Goal: Information Seeking & Learning: Learn about a topic

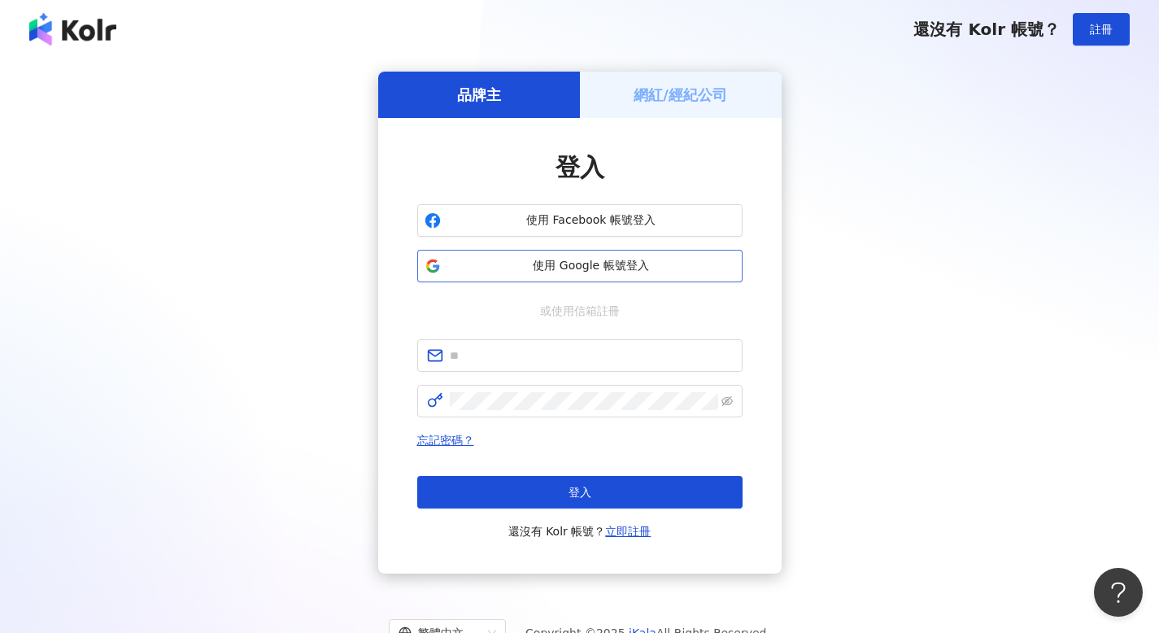
click at [662, 271] on span "使用 Google 帳號登入" at bounding box center [591, 266] width 288 height 16
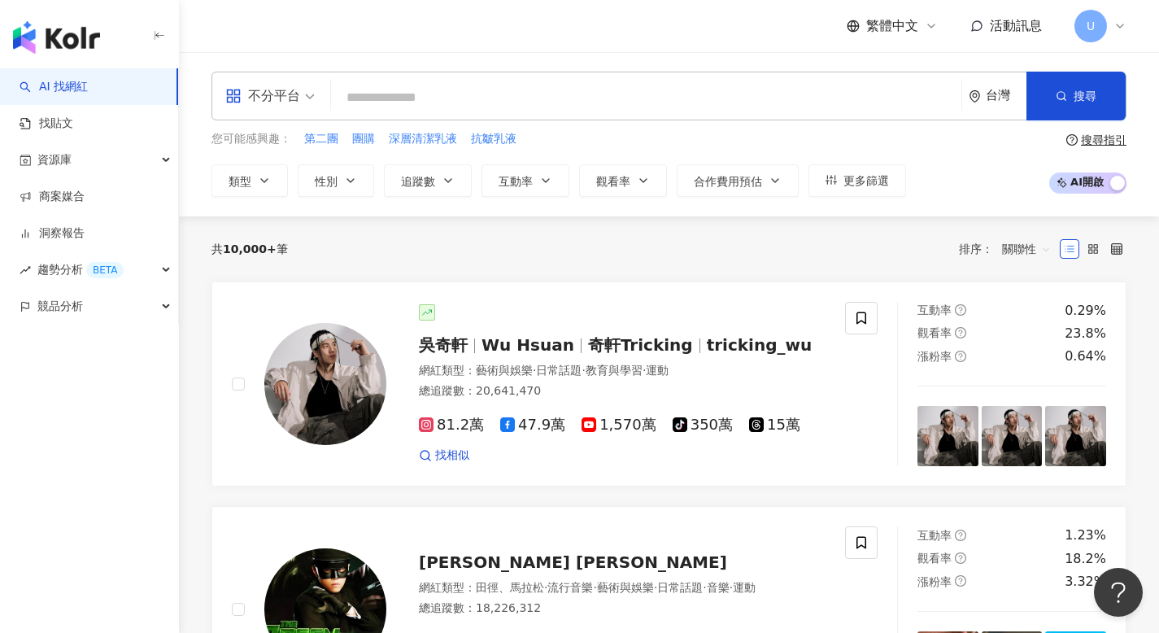
click at [272, 98] on div "不分平台" at bounding box center [262, 96] width 75 height 26
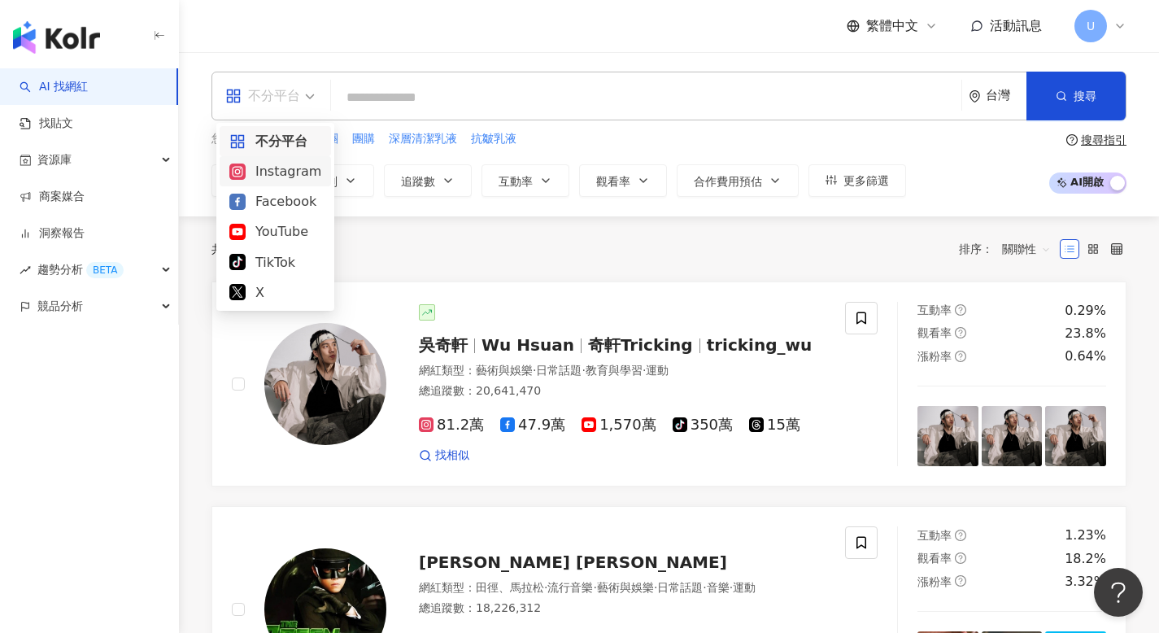
click at [284, 172] on div "Instagram" at bounding box center [275, 171] width 92 height 20
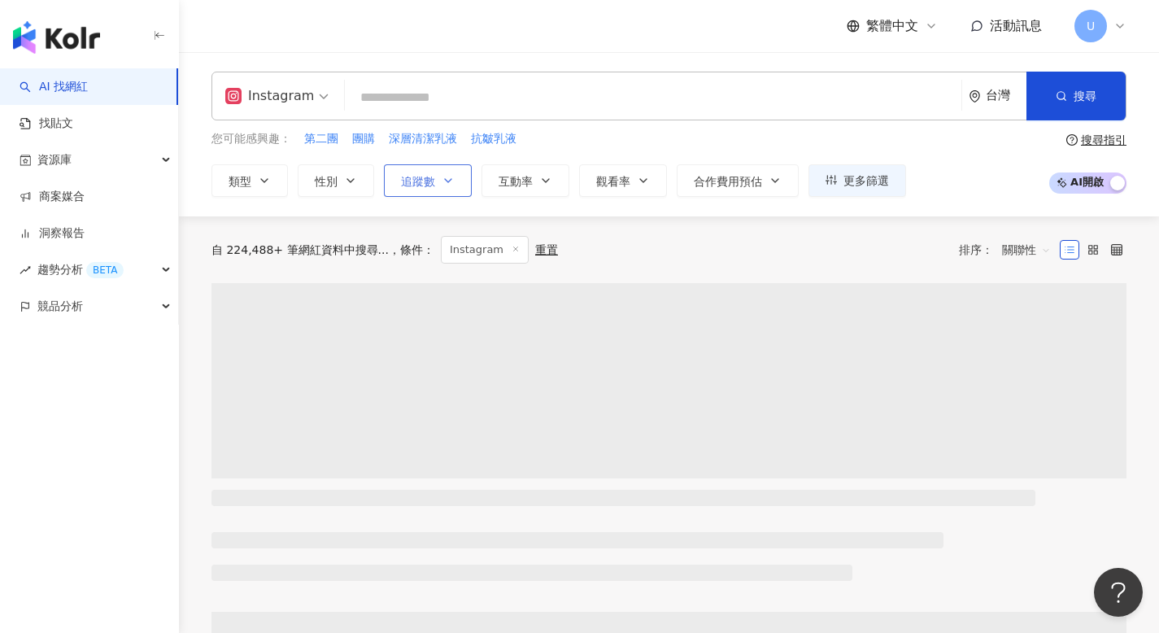
click at [424, 185] on span "追蹤數" at bounding box center [418, 181] width 34 height 13
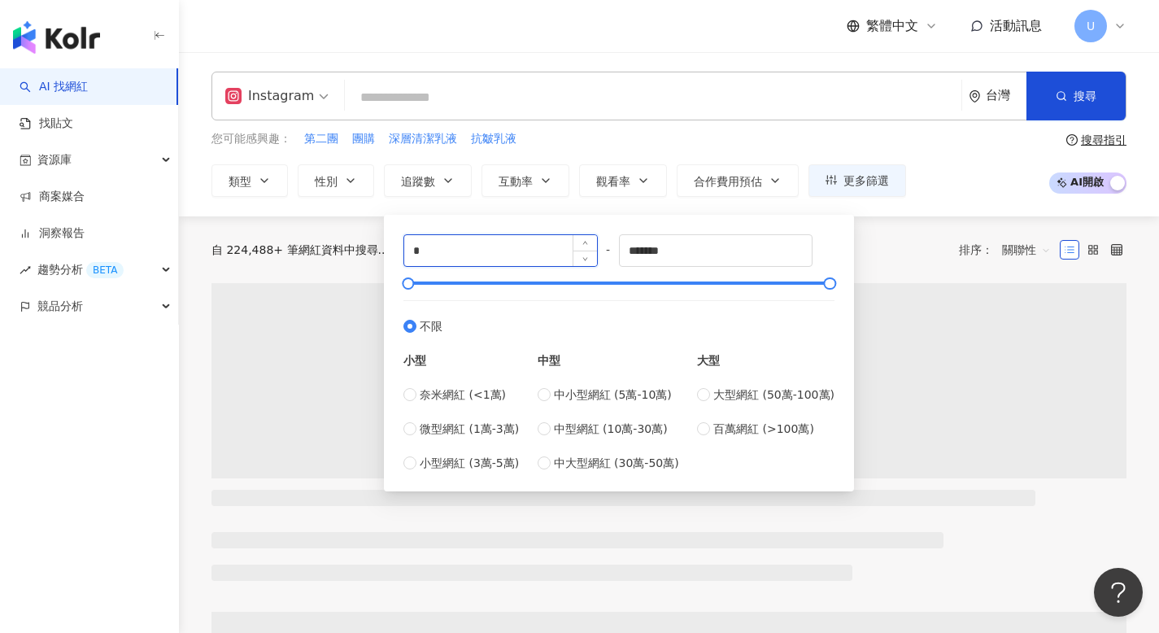
click at [566, 248] on input "*" at bounding box center [500, 250] width 193 height 31
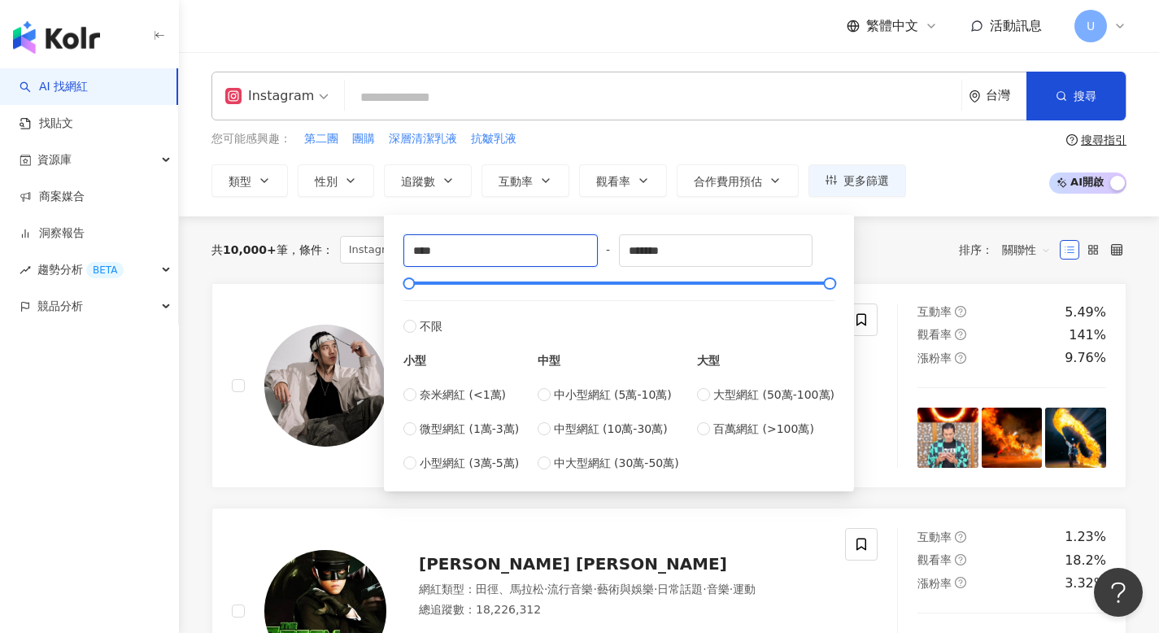
click at [289, 118] on span at bounding box center [276, 95] width 103 height 47
type input "****"
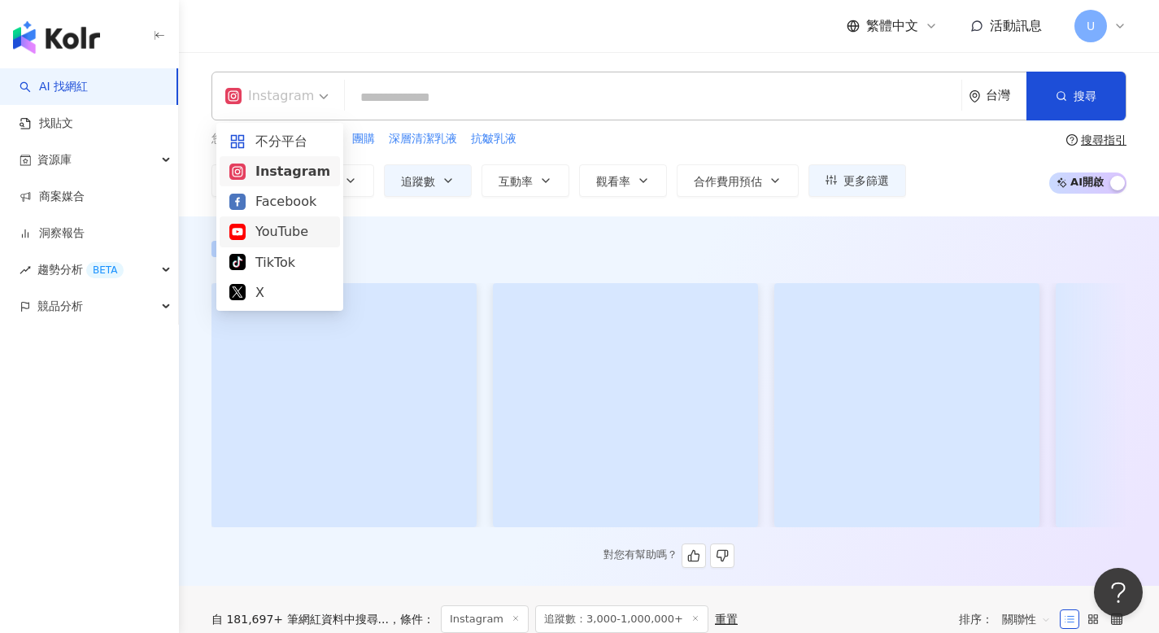
click at [197, 253] on div "對您有幫助嗎？" at bounding box center [669, 404] width 980 height 327
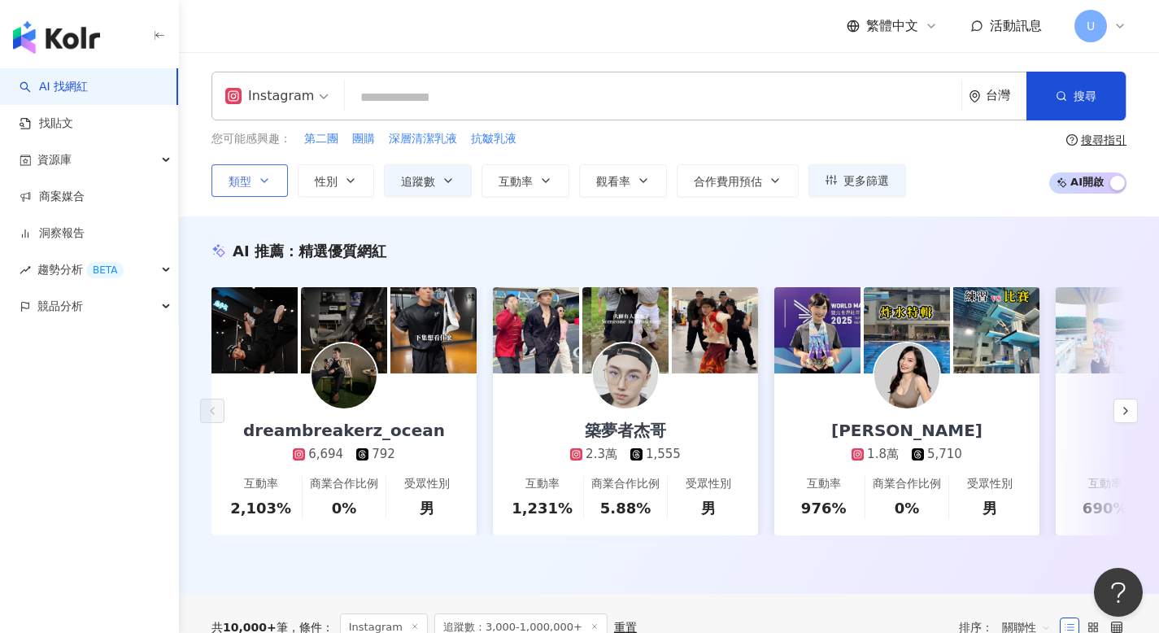
click at [278, 187] on button "類型" at bounding box center [249, 180] width 76 height 33
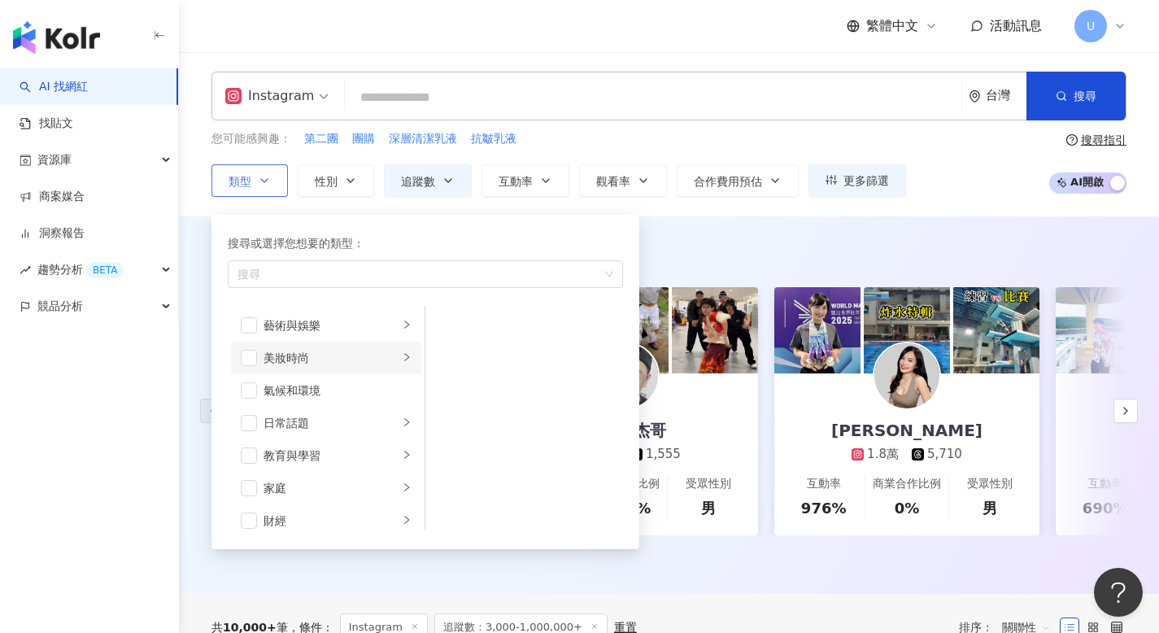
click at [261, 358] on li "美妝時尚" at bounding box center [326, 358] width 190 height 33
click at [251, 358] on span "button" at bounding box center [249, 358] width 16 height 16
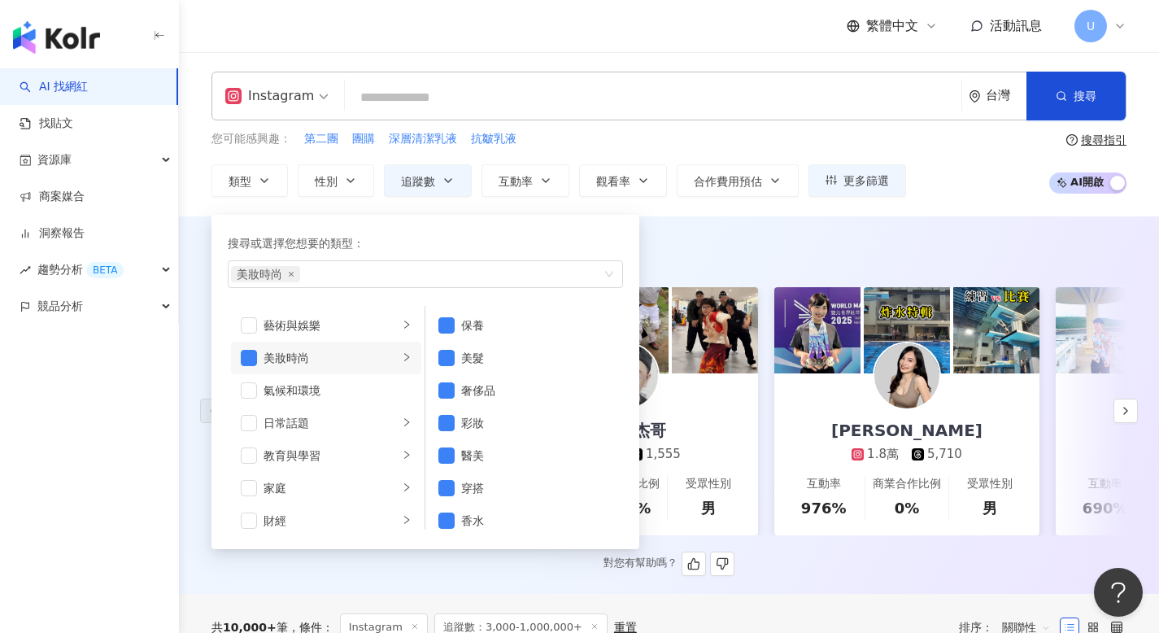
click at [891, 251] on div "AI 推薦 ： 精選優質網紅" at bounding box center [668, 251] width 915 height 20
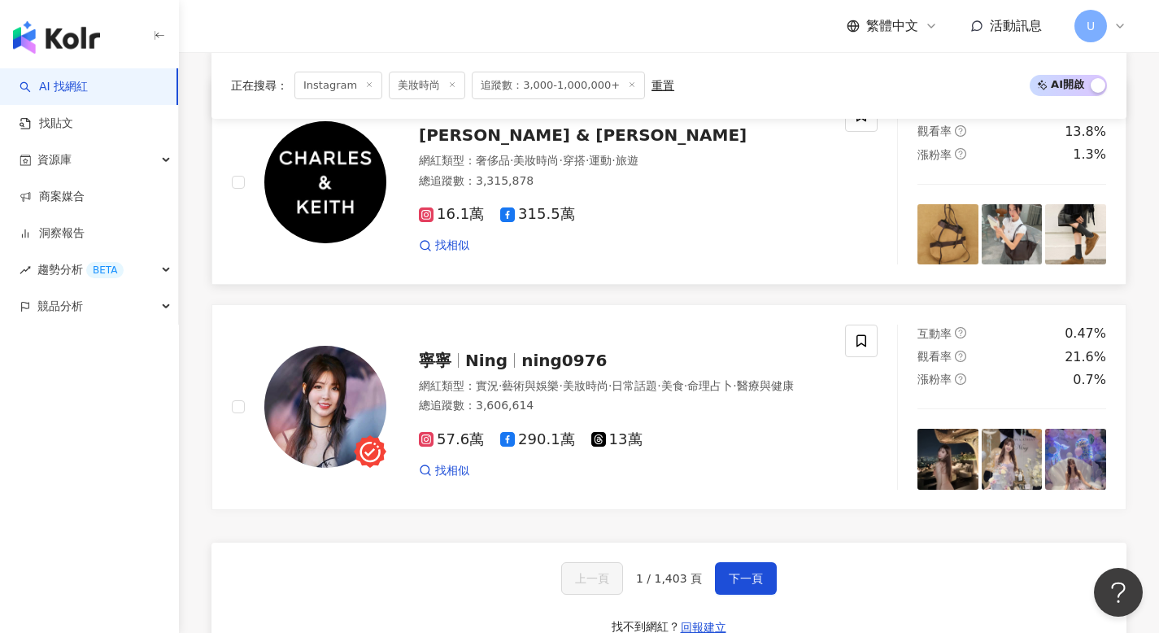
scroll to position [3092, 0]
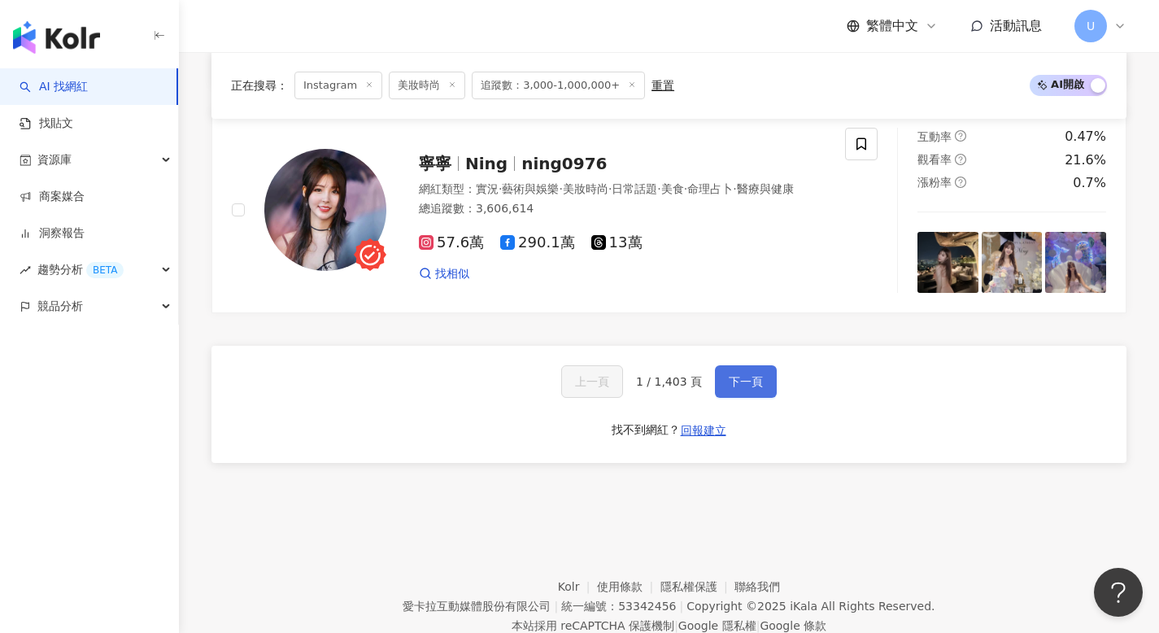
click at [755, 365] on button "下一頁" at bounding box center [746, 381] width 62 height 33
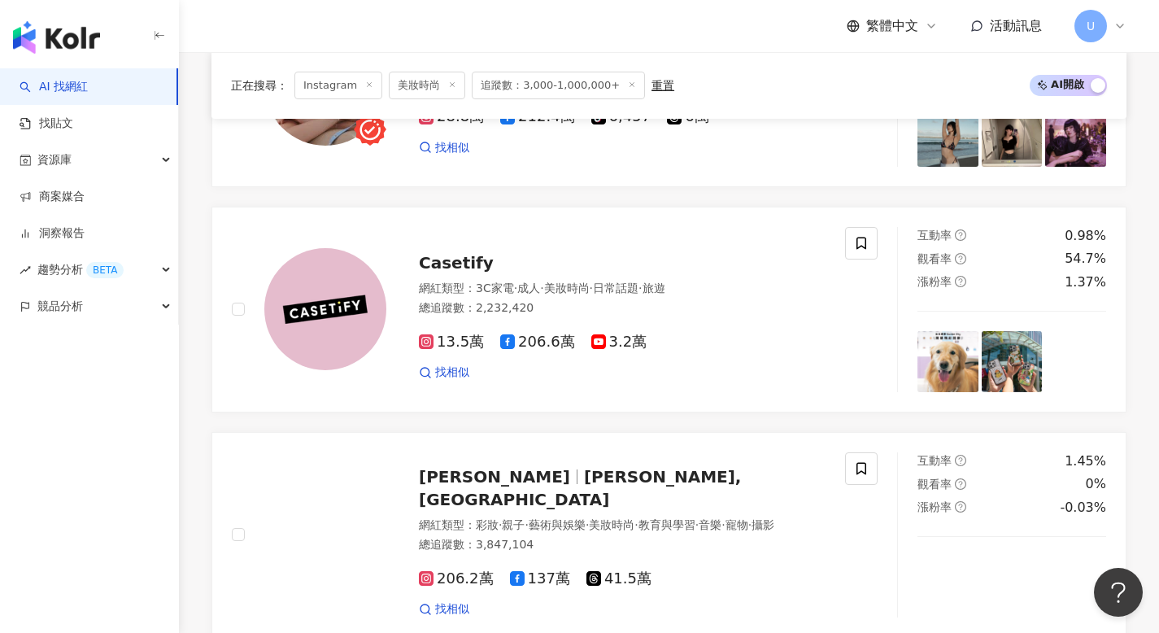
scroll to position [2902, 0]
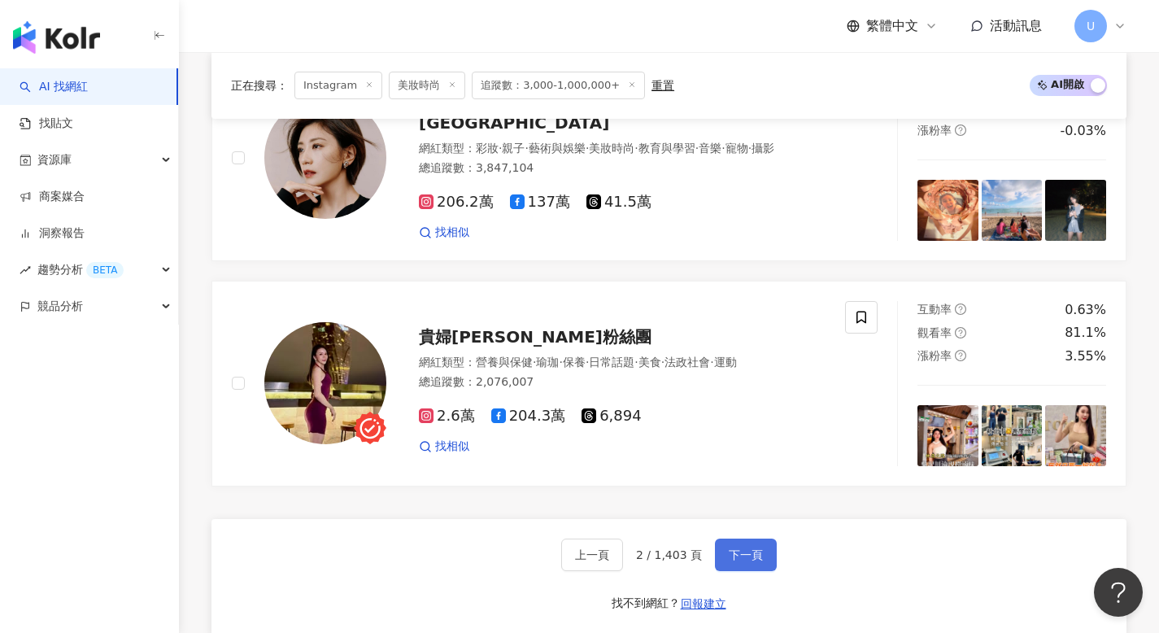
click at [741, 548] on span "下一頁" at bounding box center [746, 554] width 34 height 13
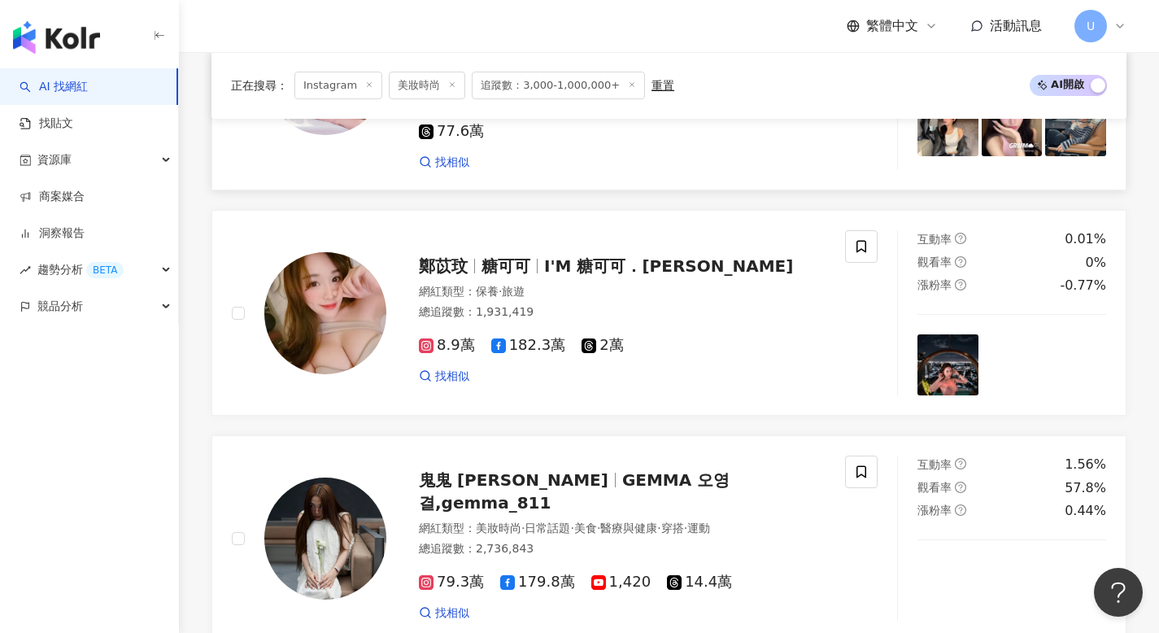
scroll to position [1776, 0]
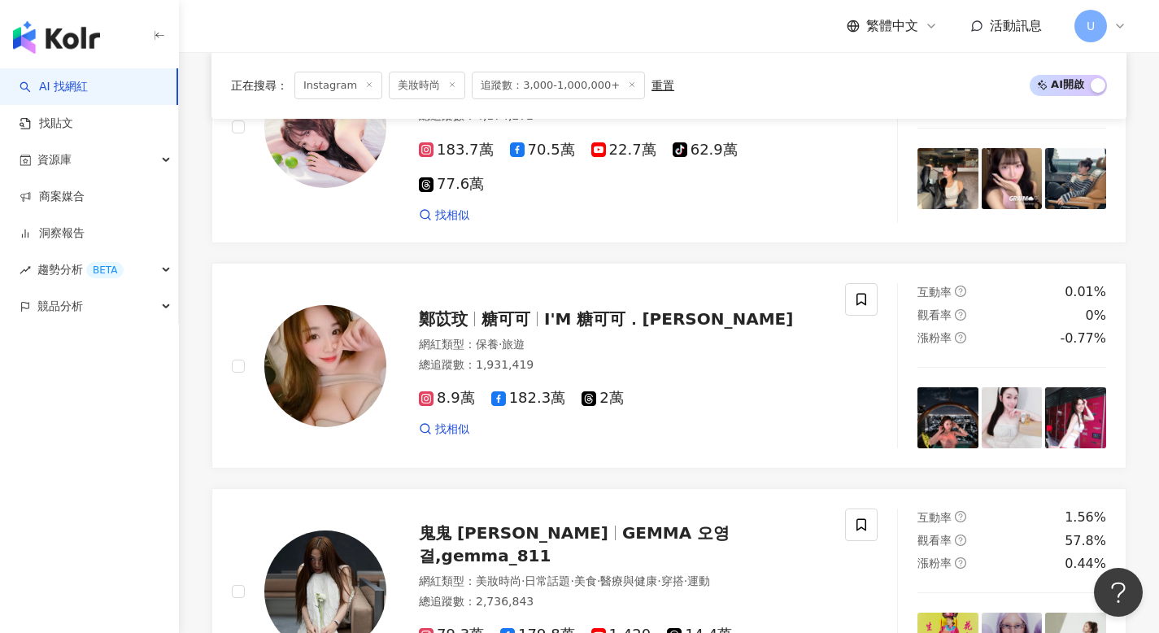
click at [365, 84] on icon at bounding box center [369, 85] width 8 height 8
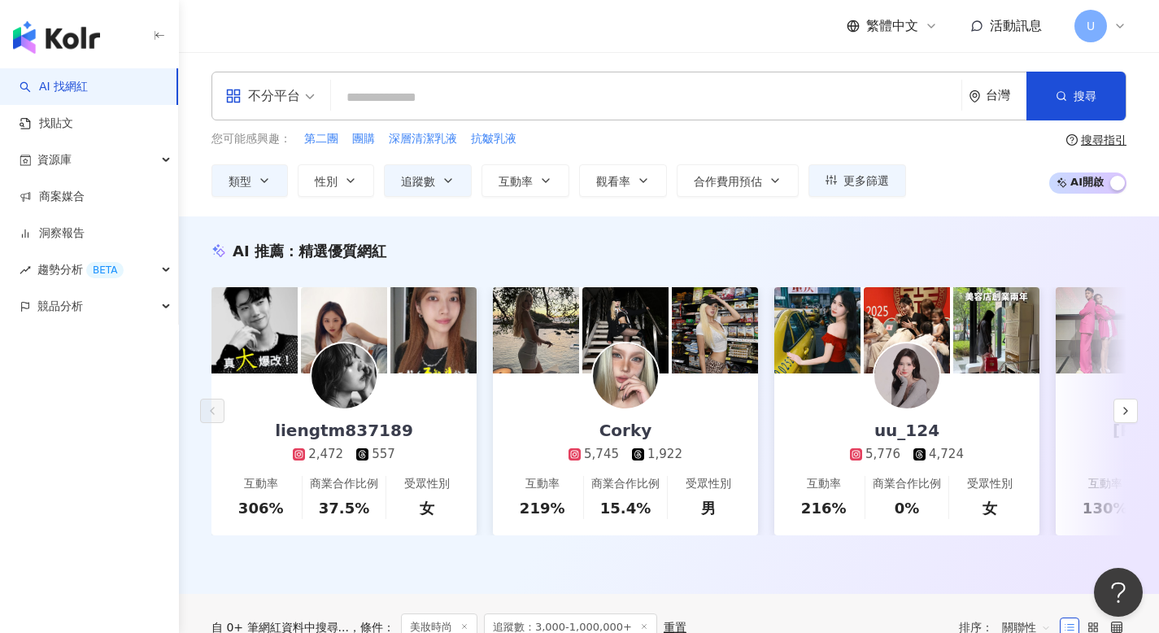
click at [312, 91] on span "不分平台" at bounding box center [269, 96] width 89 height 26
click at [463, 246] on div "AI 推薦 ： 精選優質網紅" at bounding box center [668, 251] width 915 height 20
click at [283, 99] on div "不分平台" at bounding box center [262, 96] width 75 height 26
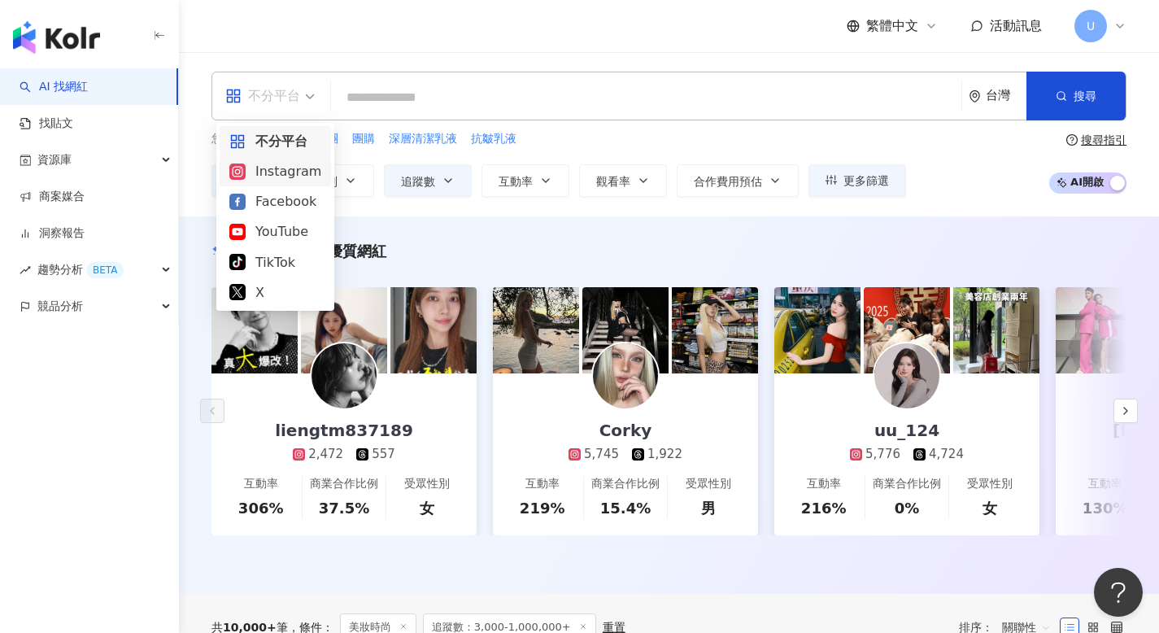
click at [293, 176] on div "Instagram" at bounding box center [275, 171] width 92 height 20
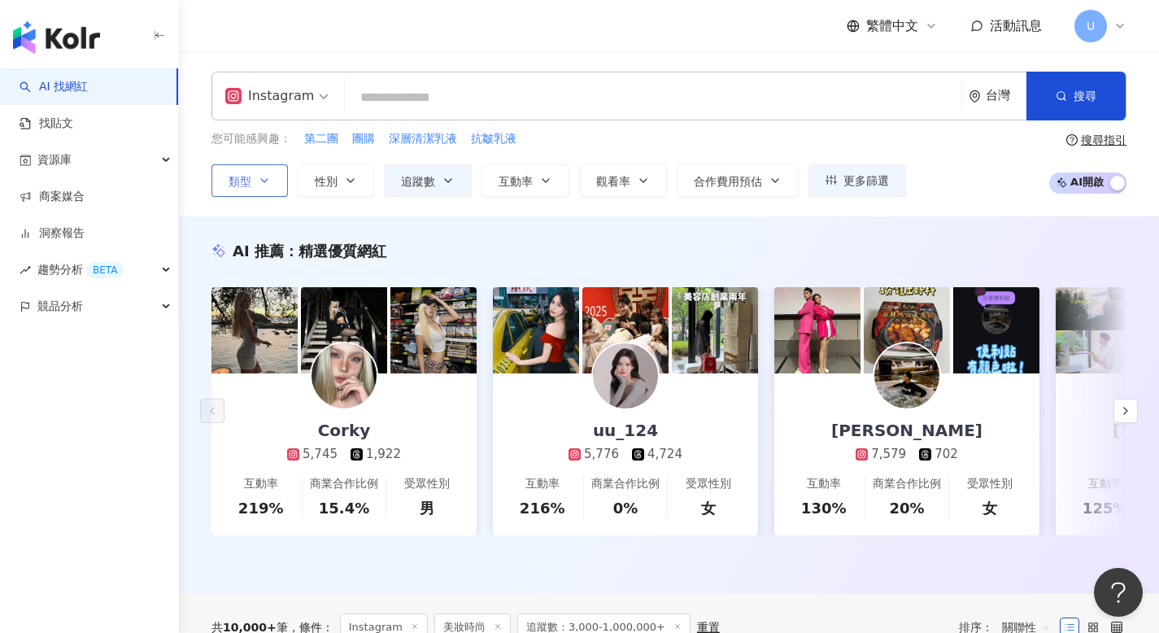
click at [265, 172] on button "類型" at bounding box center [249, 180] width 76 height 33
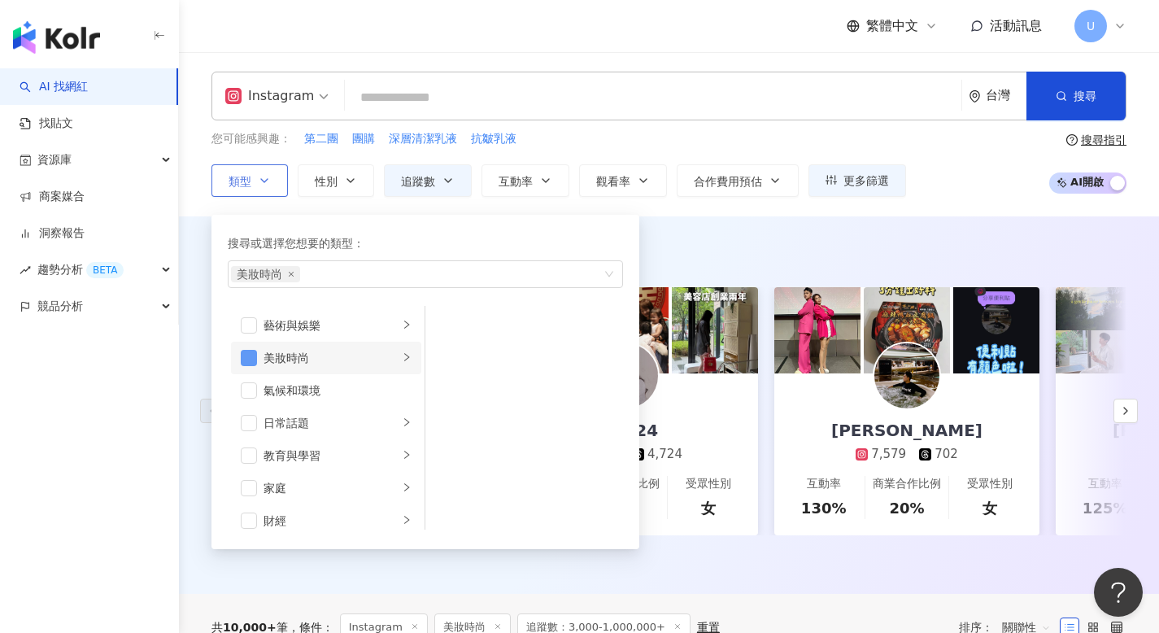
click at [250, 355] on span "button" at bounding box center [249, 358] width 16 height 16
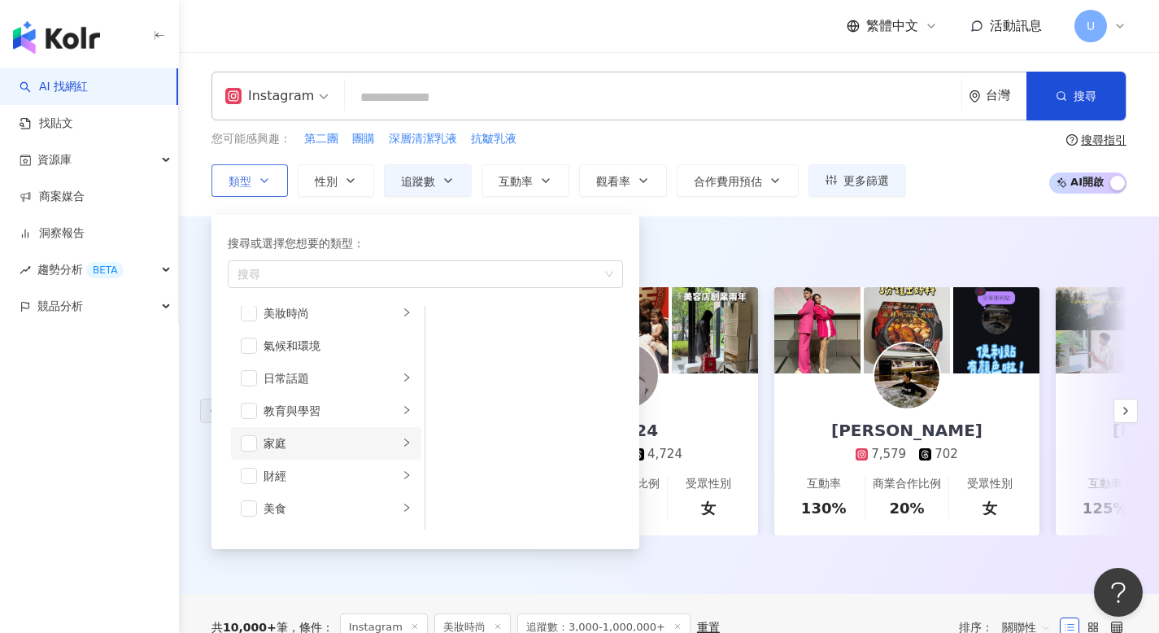
scroll to position [47, 0]
click at [255, 438] on span "button" at bounding box center [249, 441] width 16 height 16
click at [721, 243] on div "AI 推薦 ： 精選優質網紅" at bounding box center [668, 251] width 915 height 20
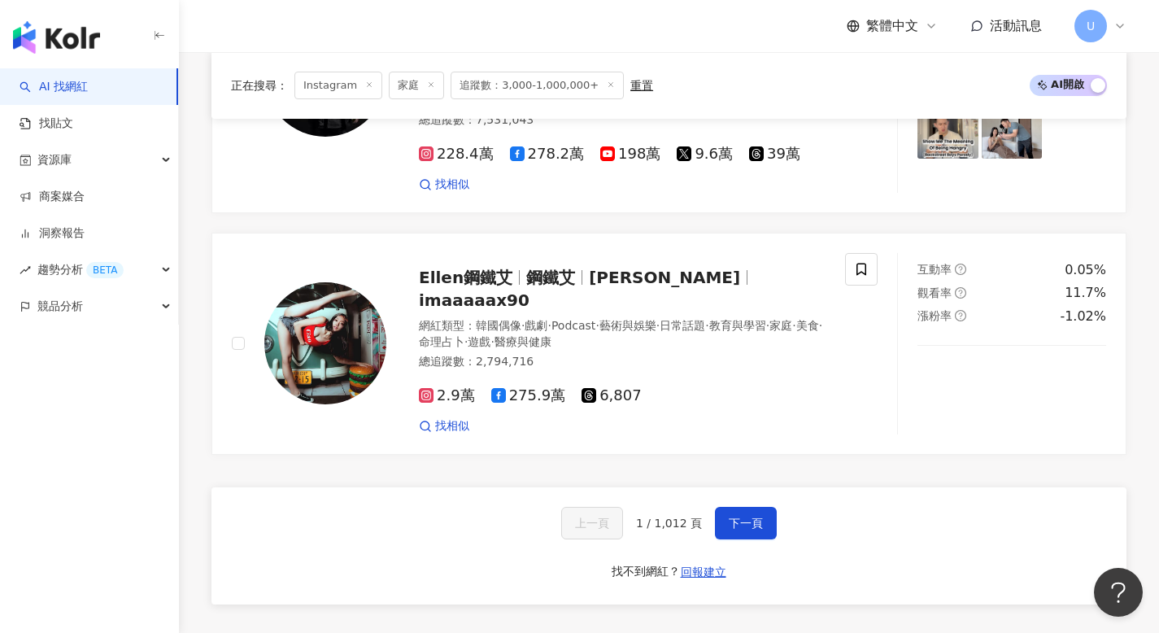
scroll to position [2840, 0]
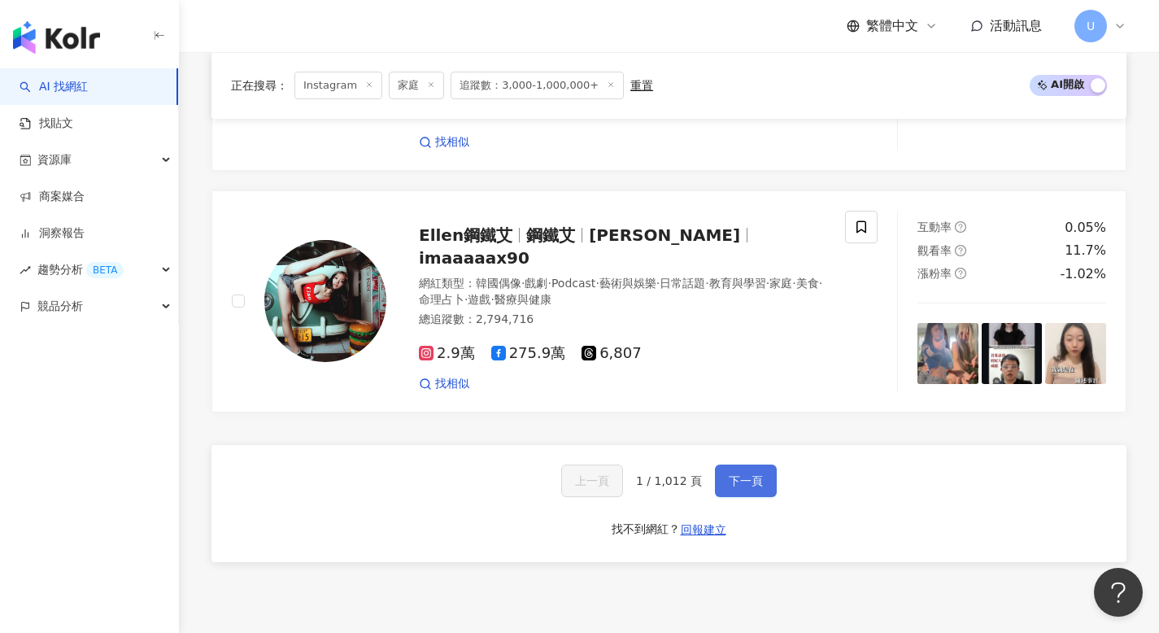
click at [748, 474] on span "下一頁" at bounding box center [746, 480] width 34 height 13
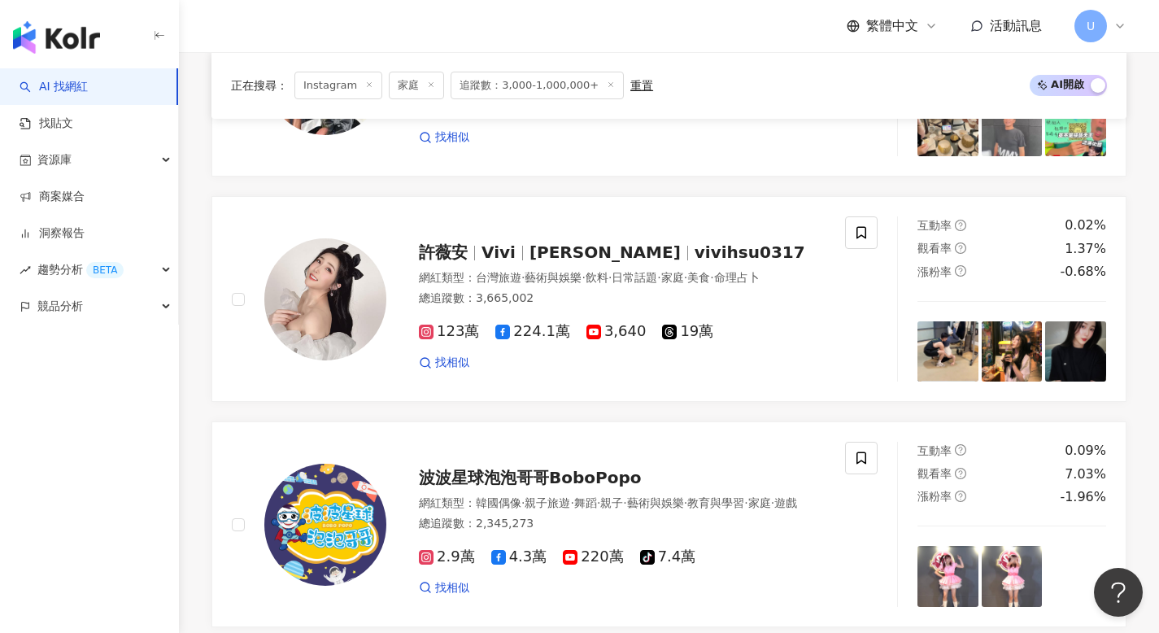
scroll to position [2774, 0]
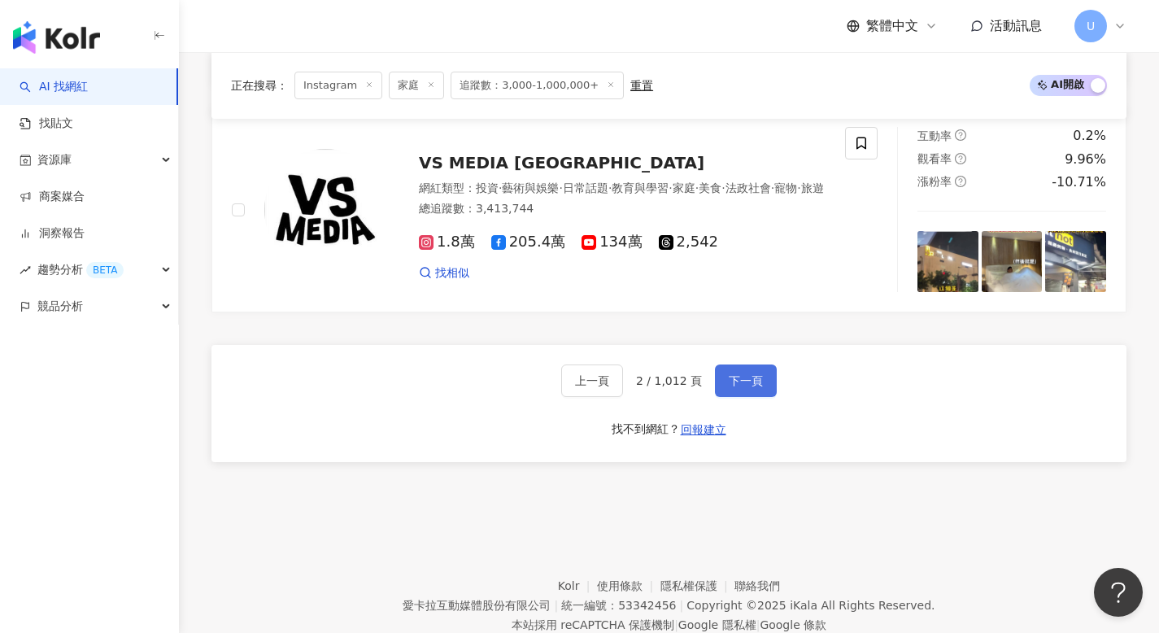
click at [738, 364] on button "下一頁" at bounding box center [746, 380] width 62 height 33
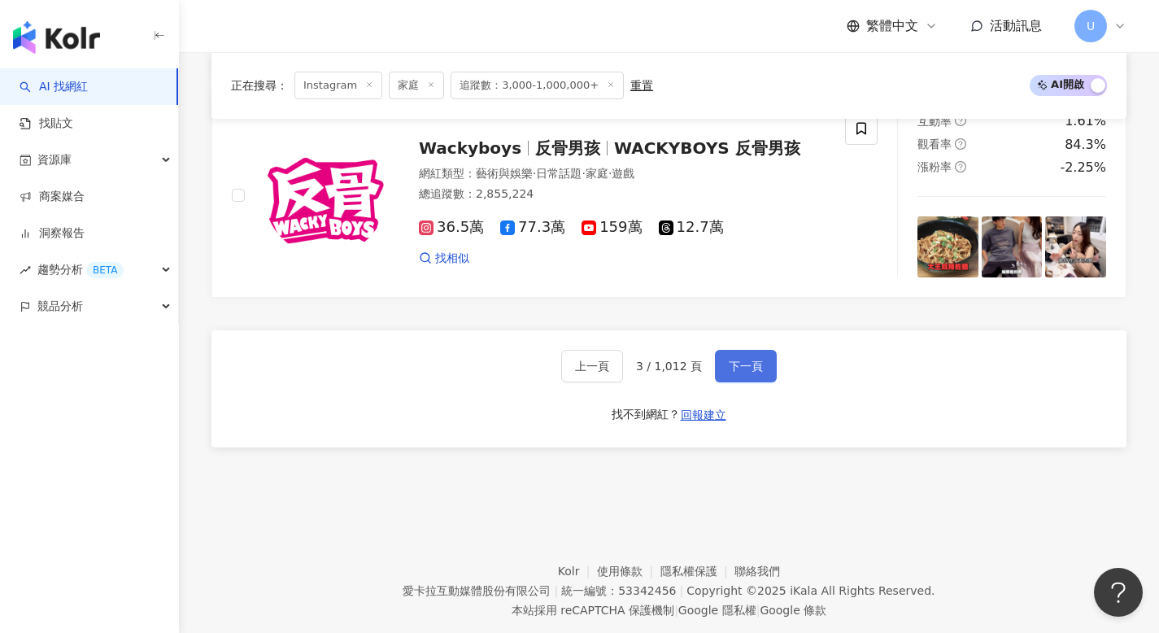
click at [732, 350] on button "下一頁" at bounding box center [746, 366] width 62 height 33
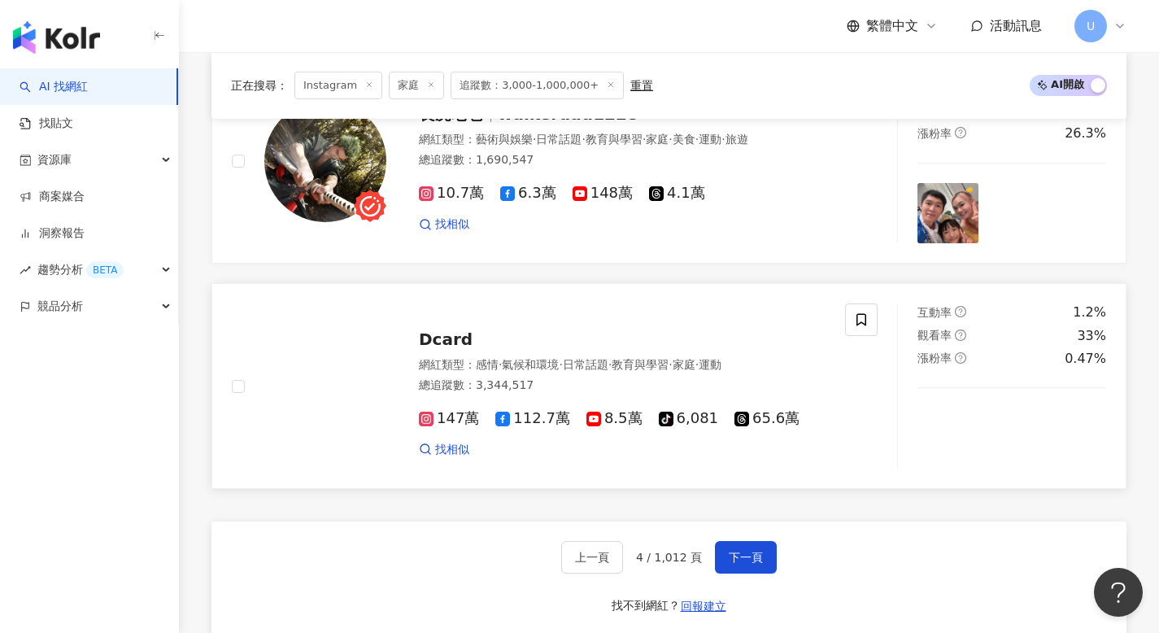
scroll to position [2574, 0]
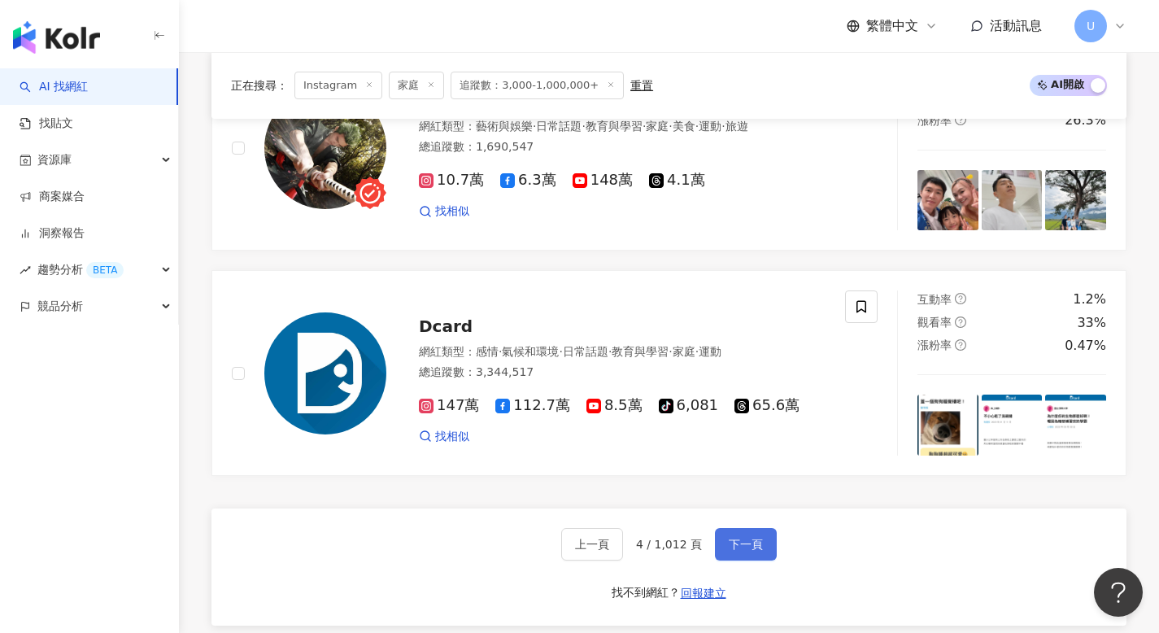
click at [754, 537] on span "下一頁" at bounding box center [746, 543] width 34 height 13
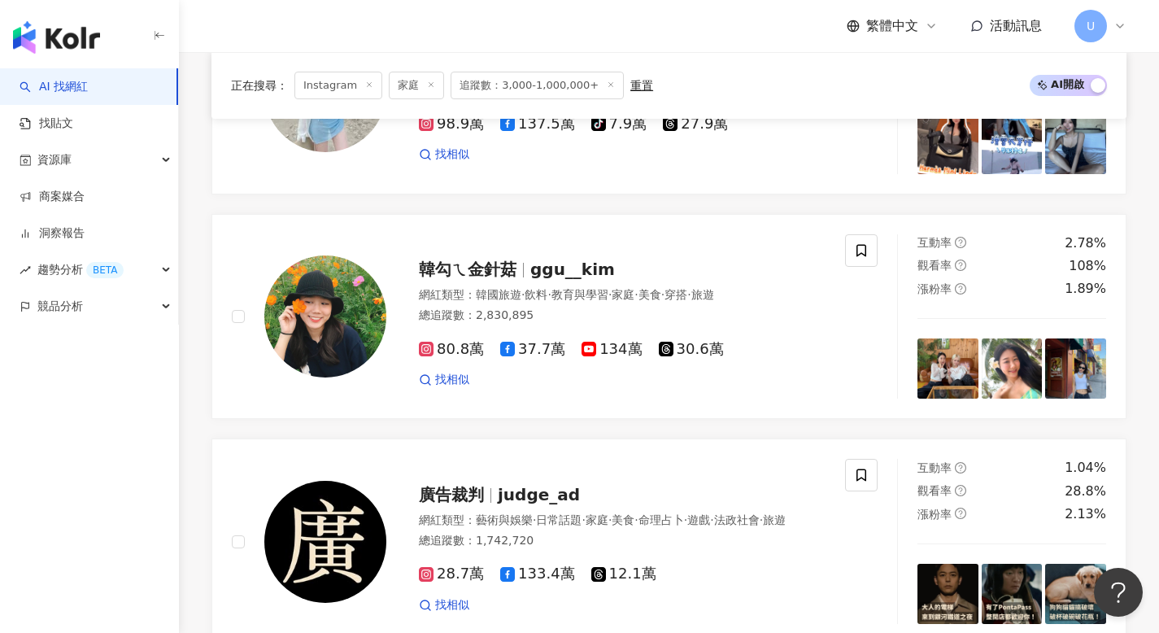
scroll to position [2774, 0]
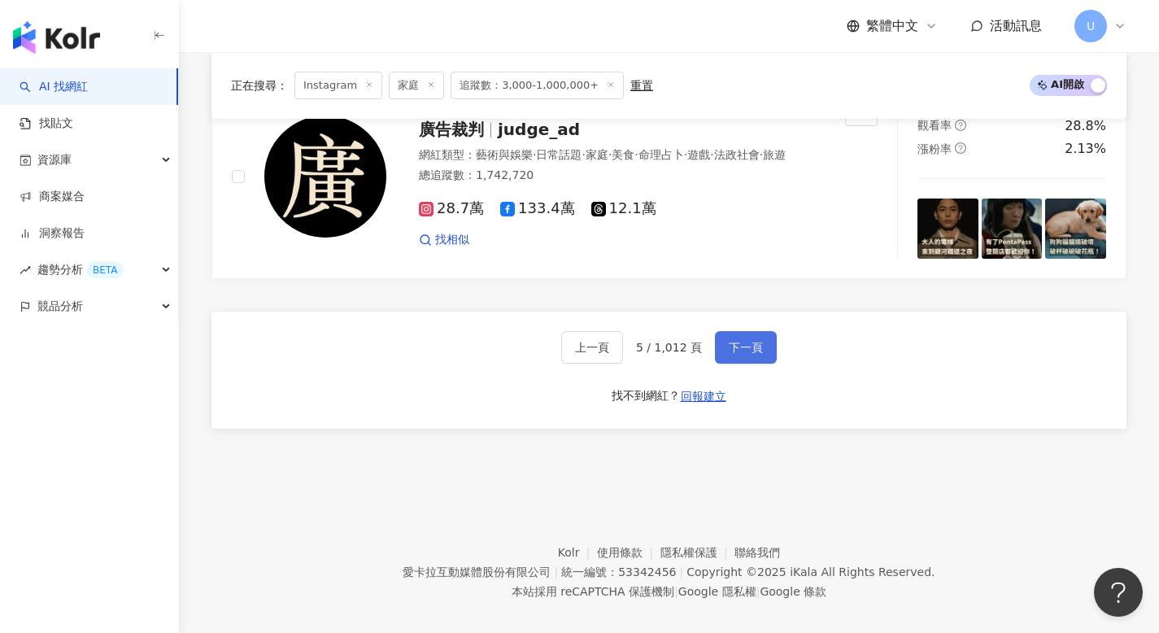
click at [746, 341] on span "下一頁" at bounding box center [746, 347] width 34 height 13
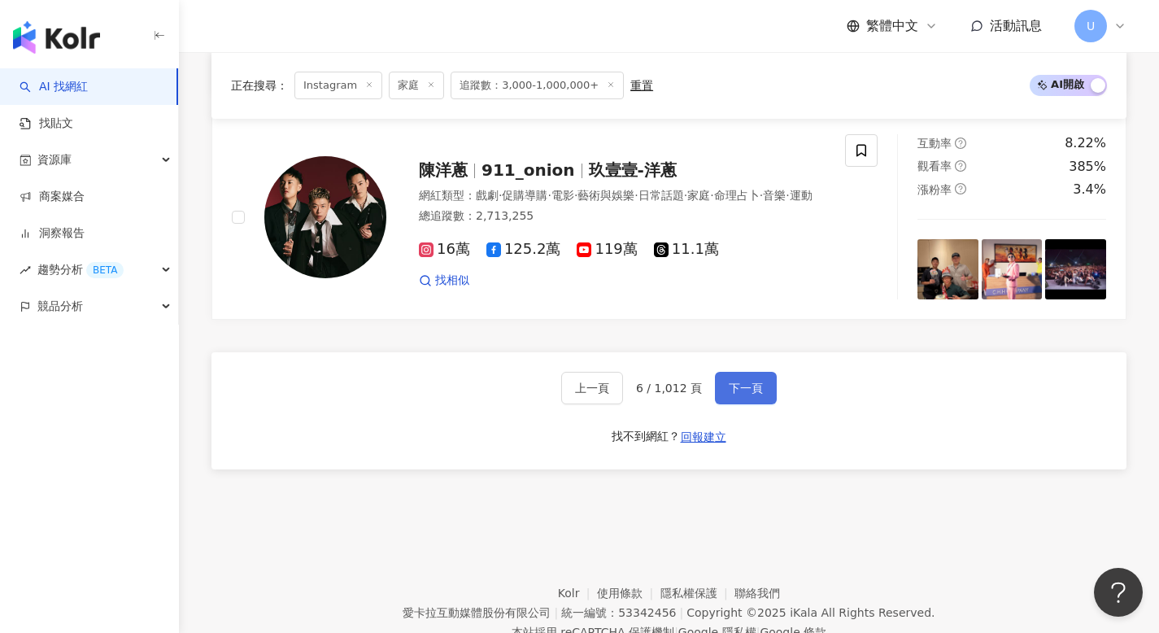
click at [759, 372] on button "下一頁" at bounding box center [746, 388] width 62 height 33
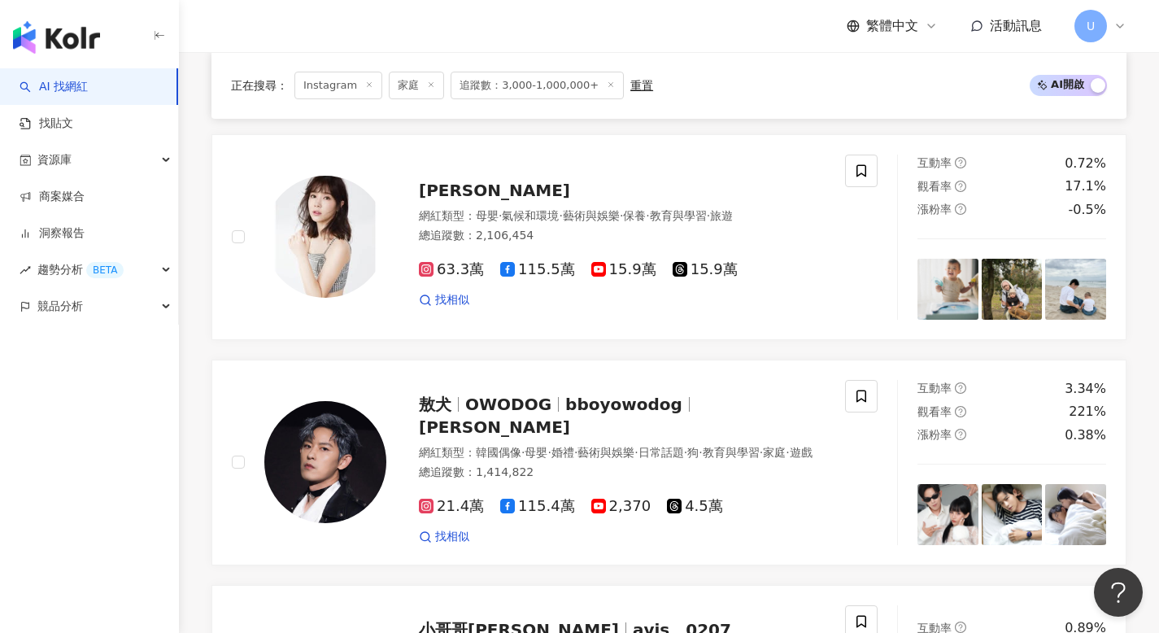
scroll to position [1394, 0]
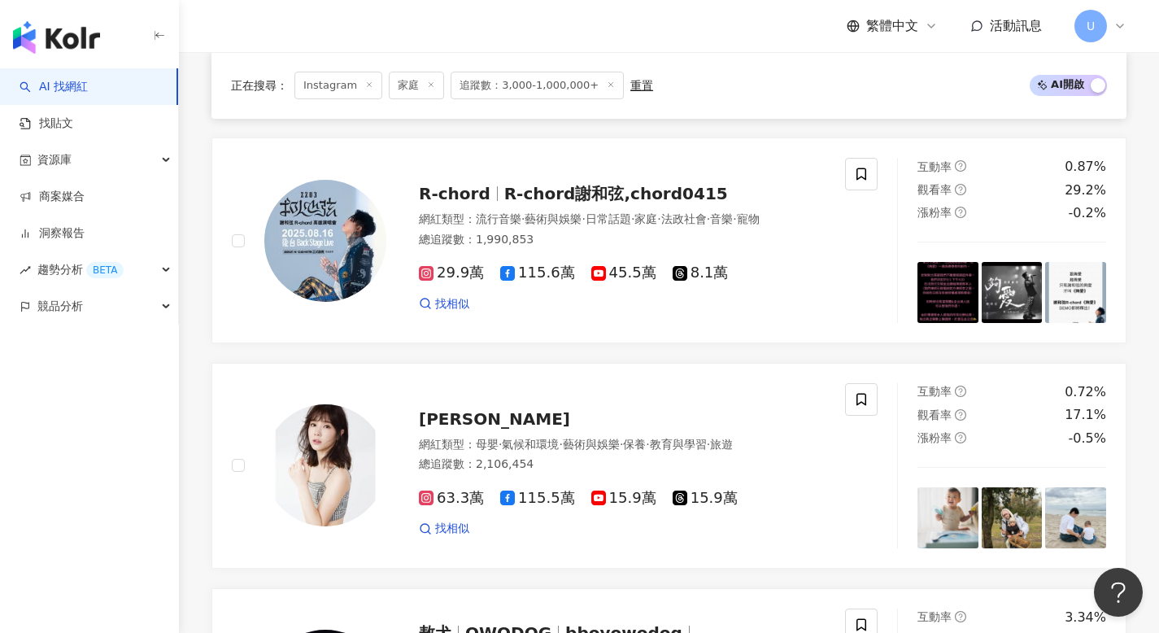
click at [557, 99] on div "正在搜尋 ： Instagram 家庭 追蹤數：3,000-1,000,000+ 重置 AI 開啟 AI 關閉" at bounding box center [668, 85] width 915 height 67
click at [559, 91] on span "追蹤數：3,000-1,000,000+" at bounding box center [536, 86] width 173 height 28
click at [572, 86] on span "追蹤數：3,000-1,000,000+" at bounding box center [536, 86] width 173 height 28
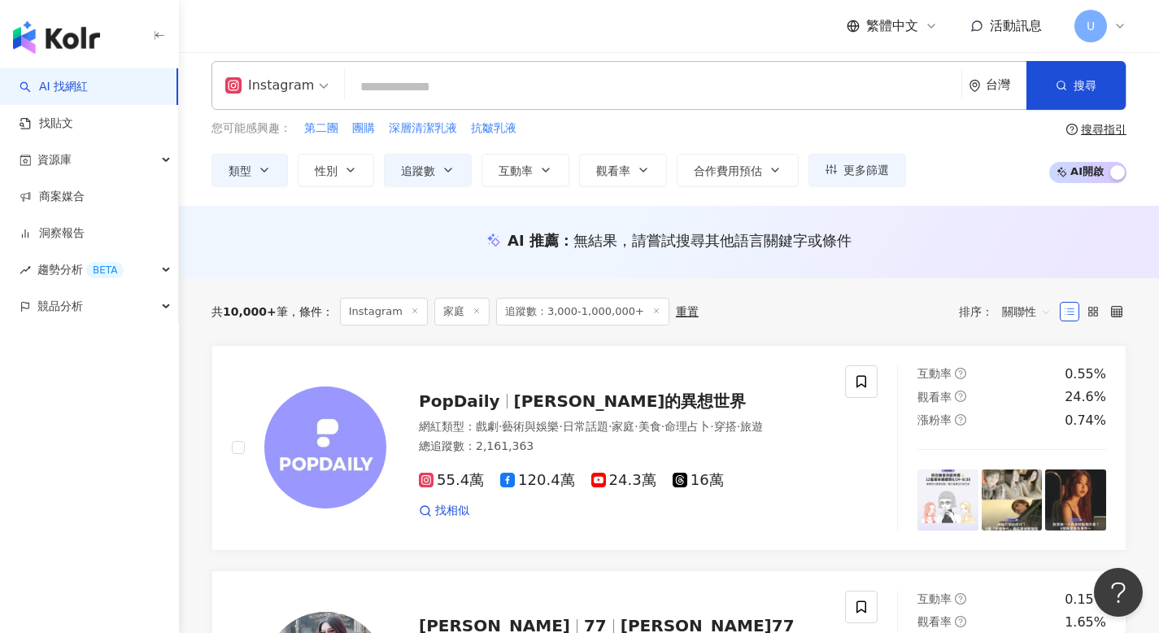
scroll to position [0, 0]
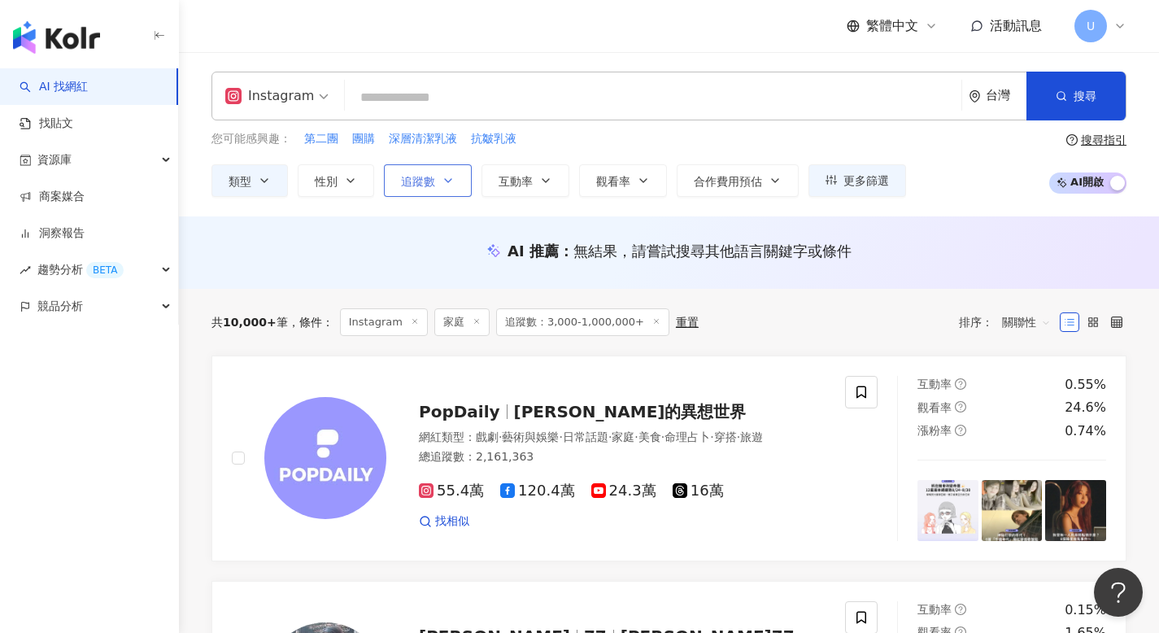
click at [430, 189] on button "追蹤數" at bounding box center [428, 180] width 88 height 33
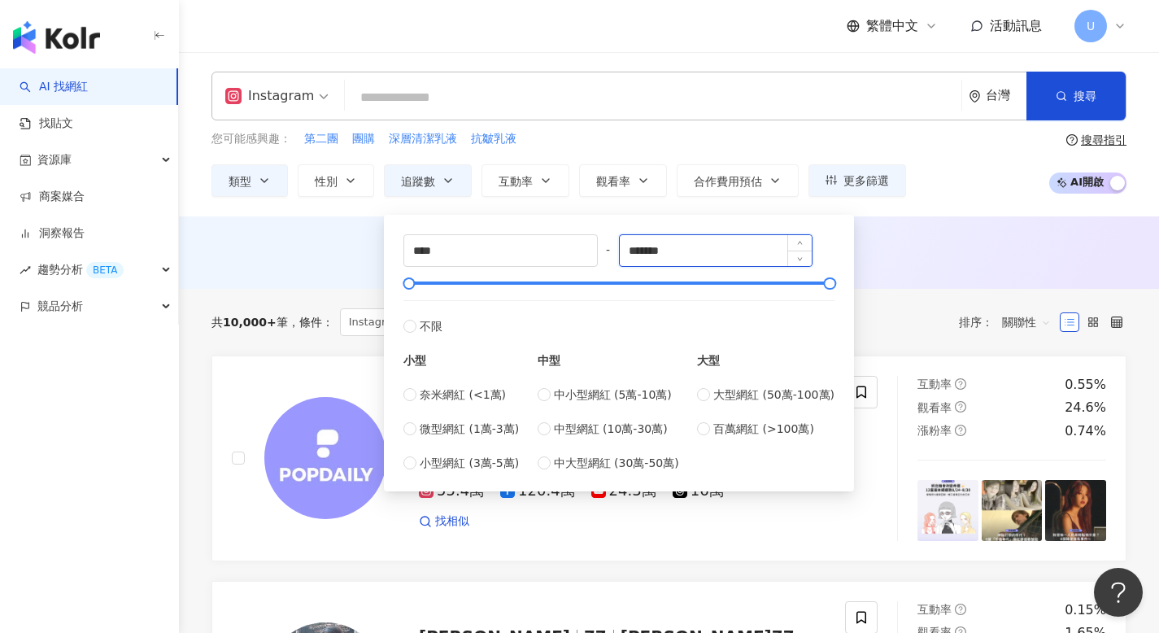
click at [699, 258] on input "*******" at bounding box center [716, 250] width 193 height 31
type input "*****"
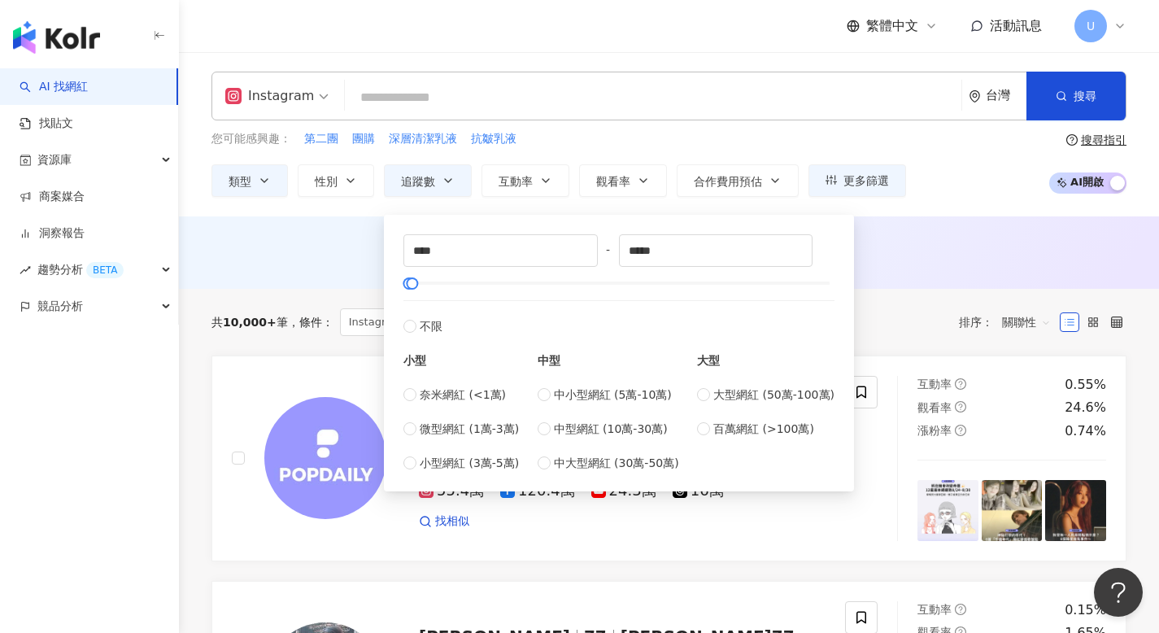
click at [897, 259] on div "AI 推薦 ： 無結果，請嘗試搜尋其他語言關鍵字或條件" at bounding box center [668, 251] width 915 height 20
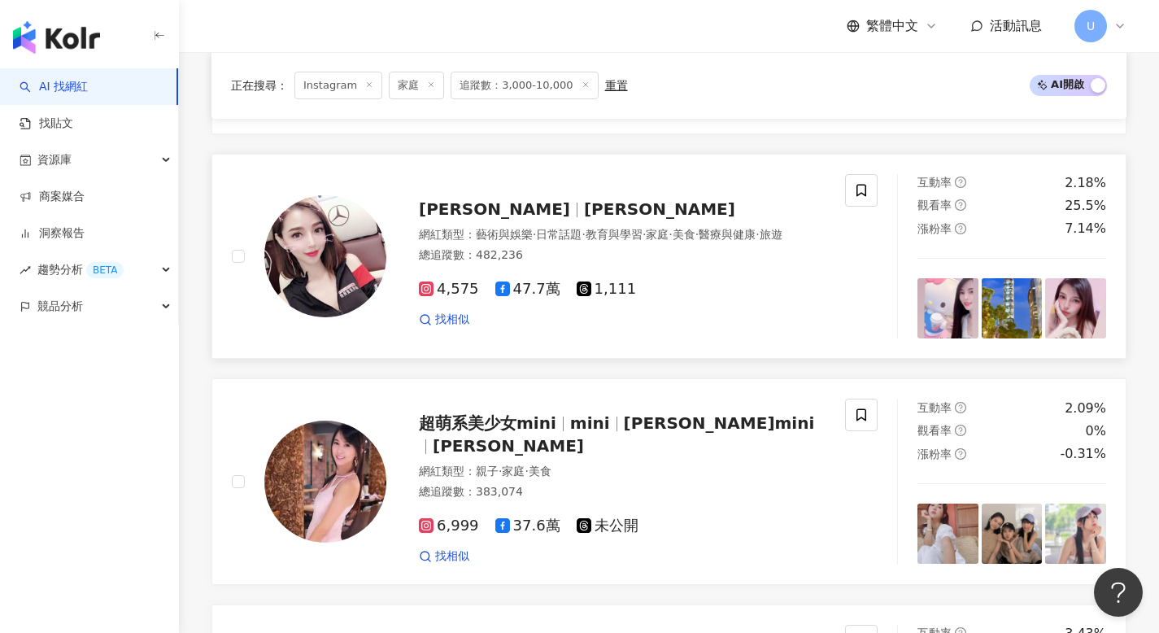
scroll to position [1092, 0]
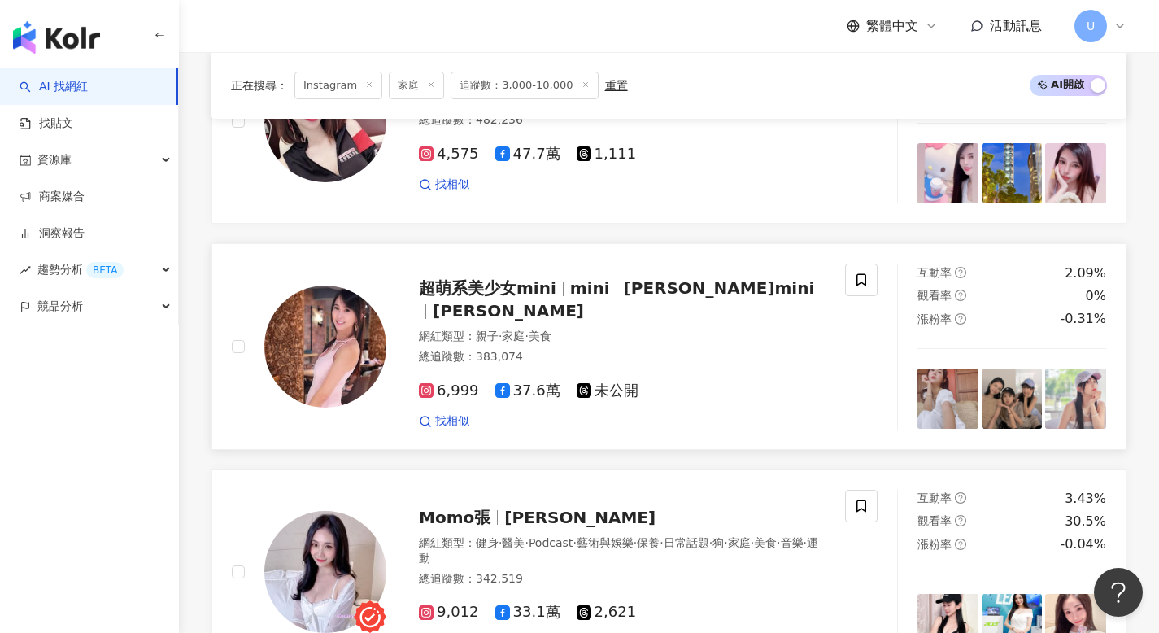
click at [722, 351] on div "總追蹤數 ： 383,074" at bounding box center [622, 357] width 407 height 16
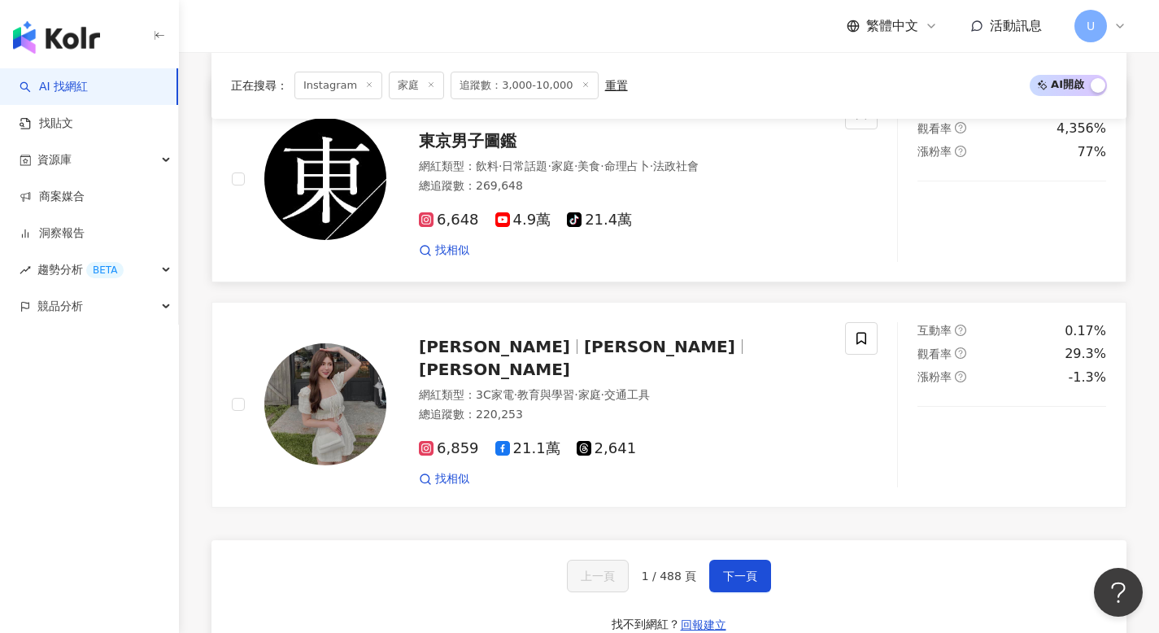
scroll to position [2878, 0]
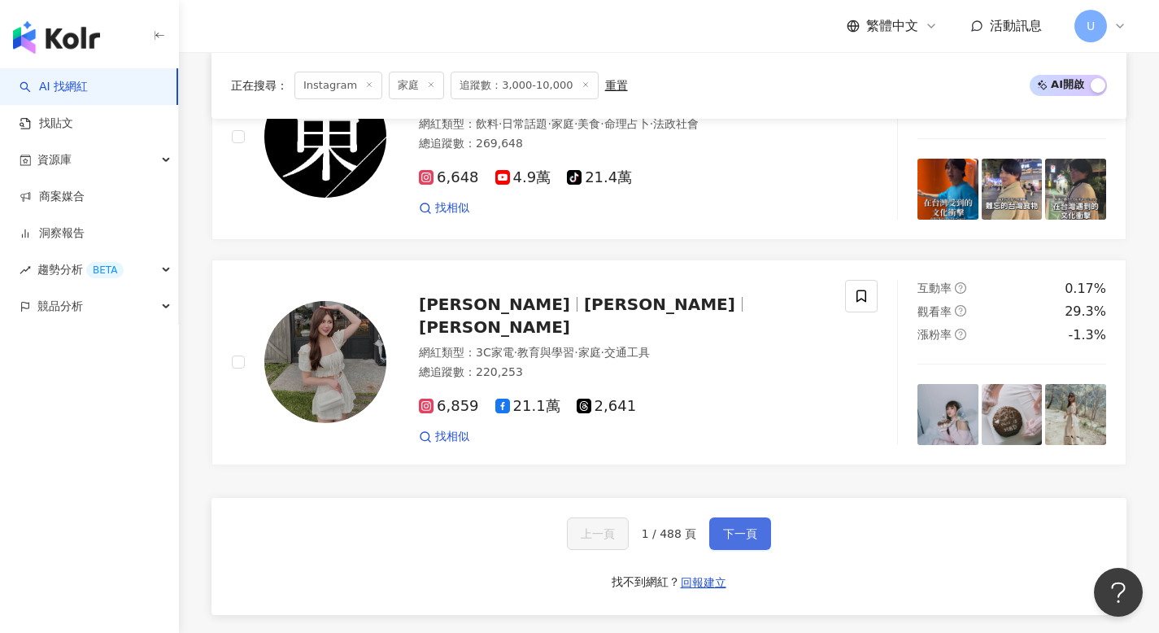
click at [744, 550] on button "下一頁" at bounding box center [740, 533] width 62 height 33
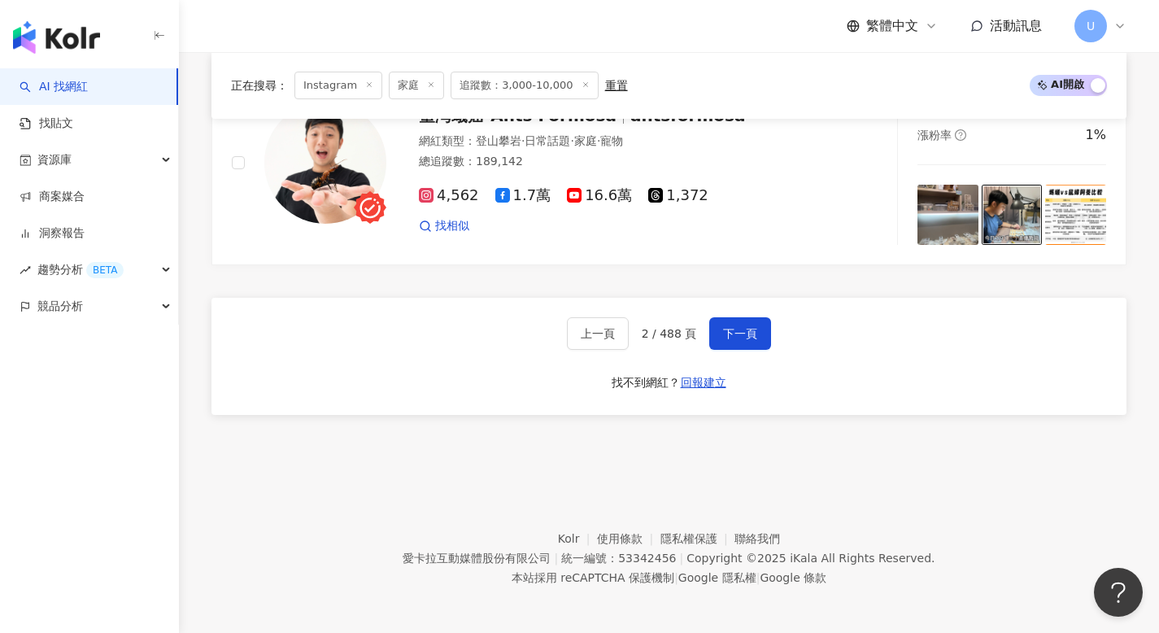
scroll to position [3092, 0]
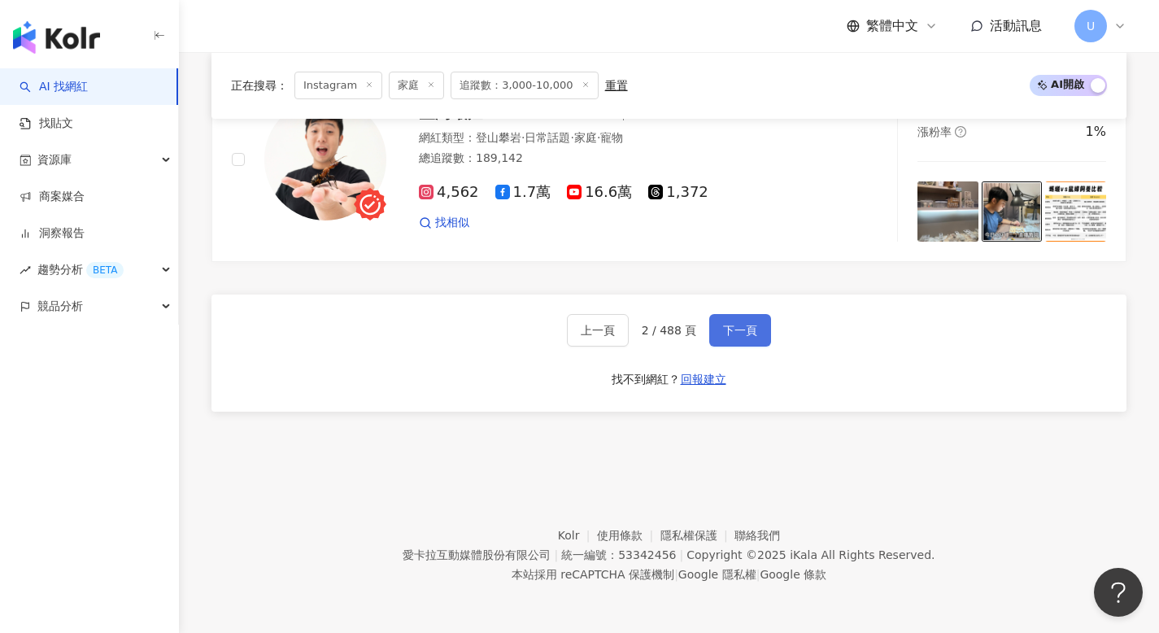
click at [725, 336] on span "下一頁" at bounding box center [740, 330] width 34 height 13
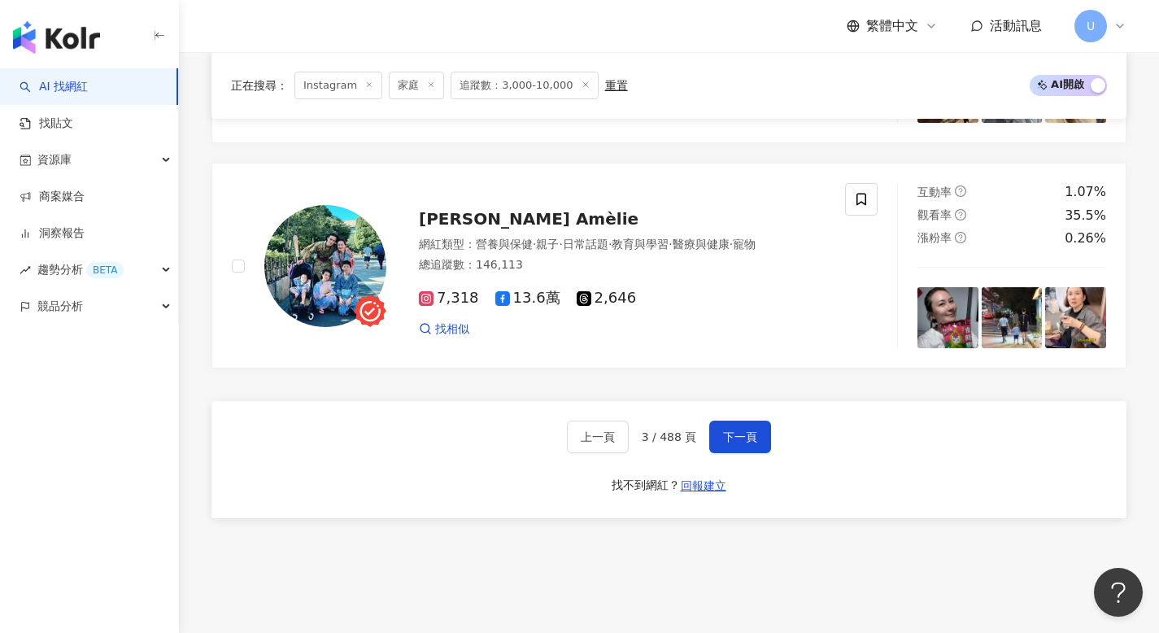
scroll to position [2997, 0]
click at [730, 432] on button "下一頁" at bounding box center [740, 436] width 62 height 33
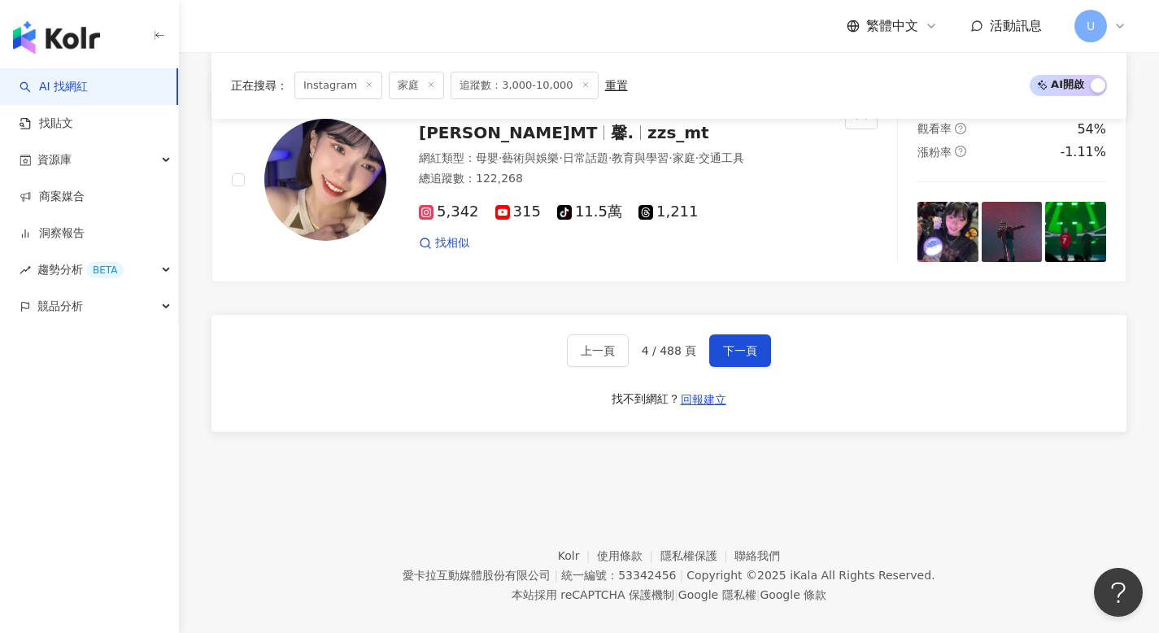
scroll to position [3248, 0]
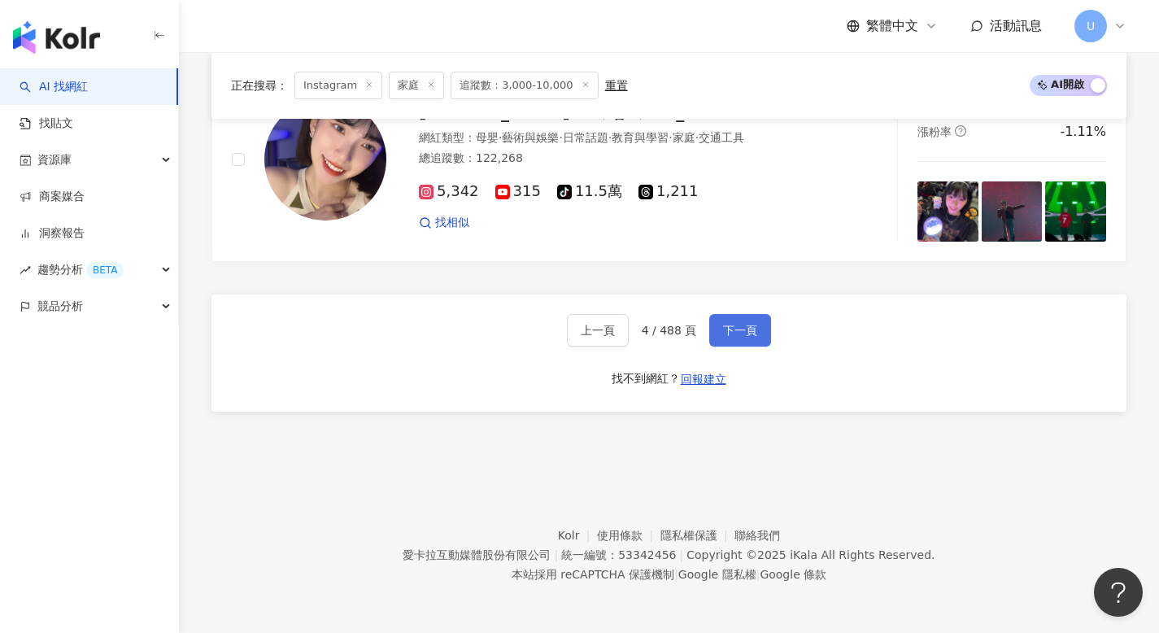
click at [716, 325] on button "下一頁" at bounding box center [740, 330] width 62 height 33
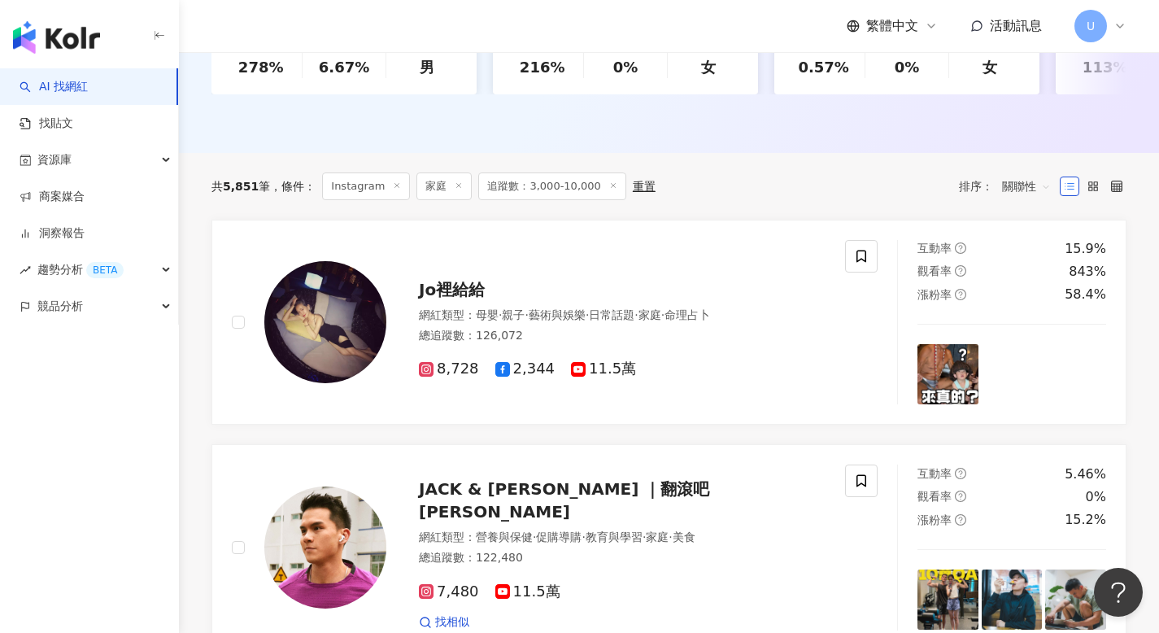
scroll to position [371, 0]
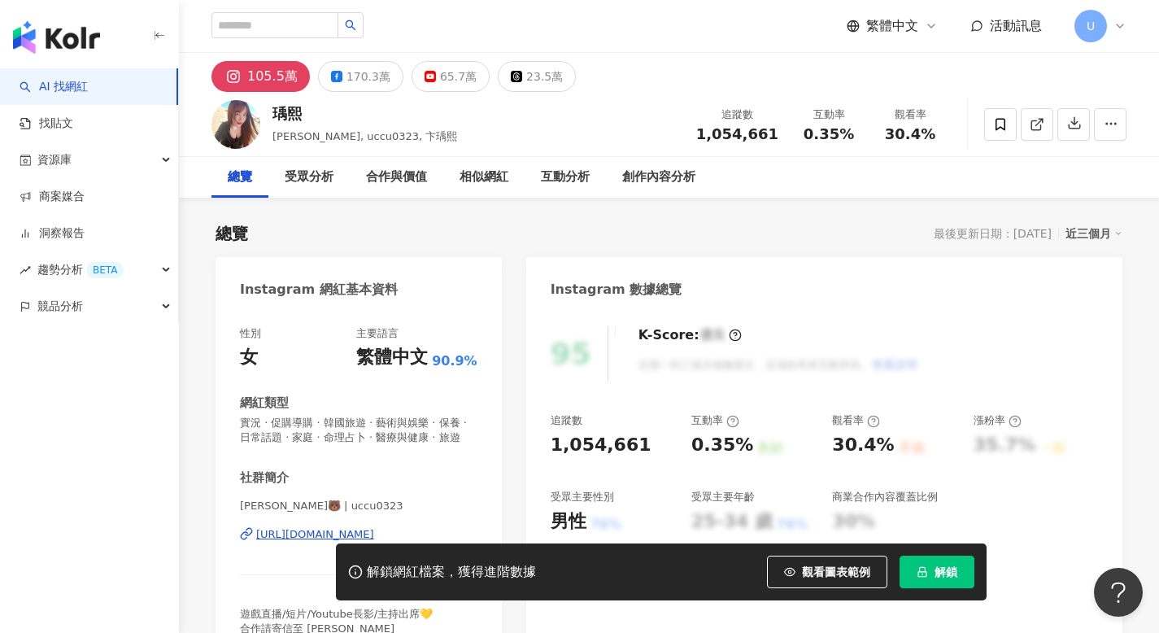
click at [327, 535] on div "https://www.instagram.com/uccu0323/" at bounding box center [315, 534] width 118 height 15
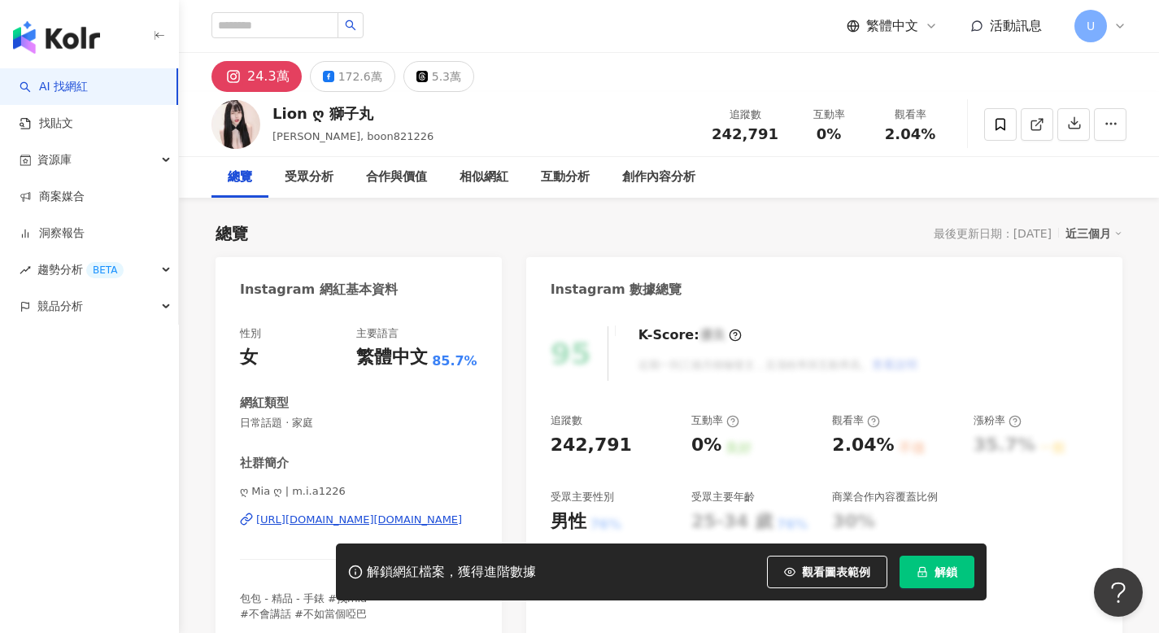
click at [347, 520] on div "https://www.instagram.com/m.i.a1226/" at bounding box center [359, 519] width 206 height 15
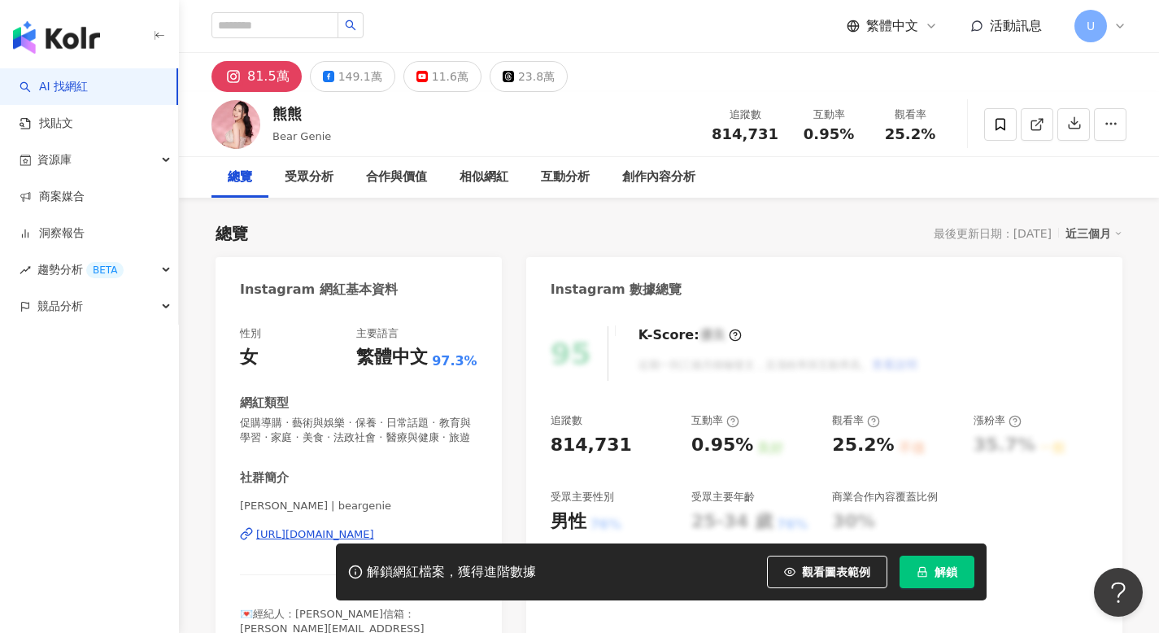
click at [309, 537] on div "https://www.instagram.com/beargenie/" at bounding box center [315, 534] width 118 height 15
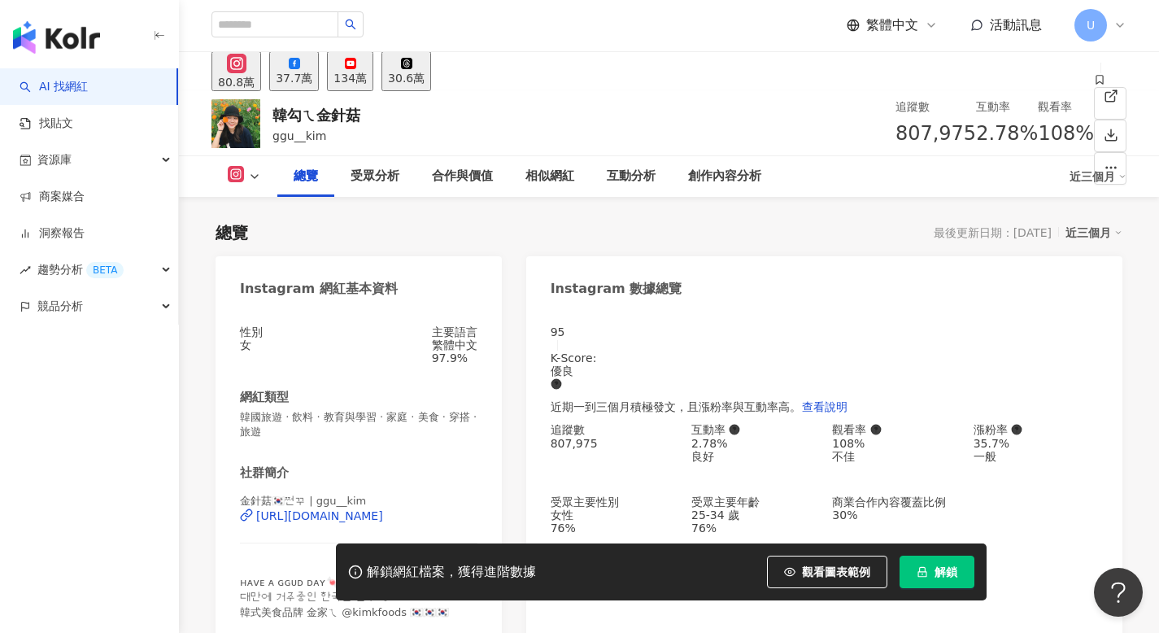
scroll to position [111, 0]
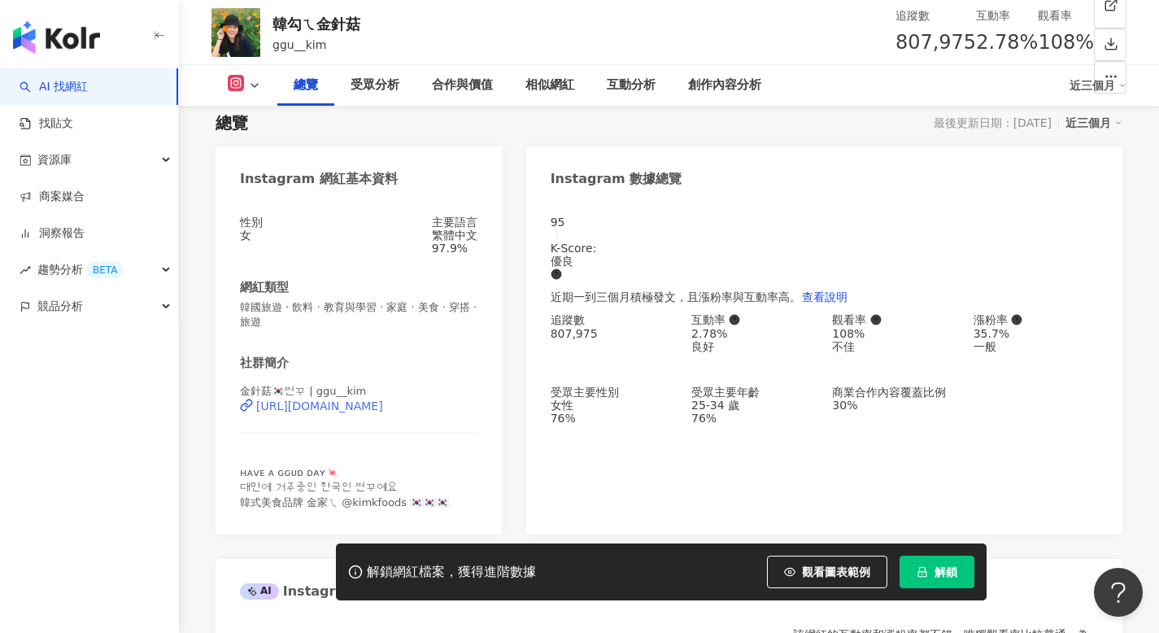
click at [383, 412] on div "https://www.instagram.com/ggu__kim/" at bounding box center [319, 405] width 127 height 13
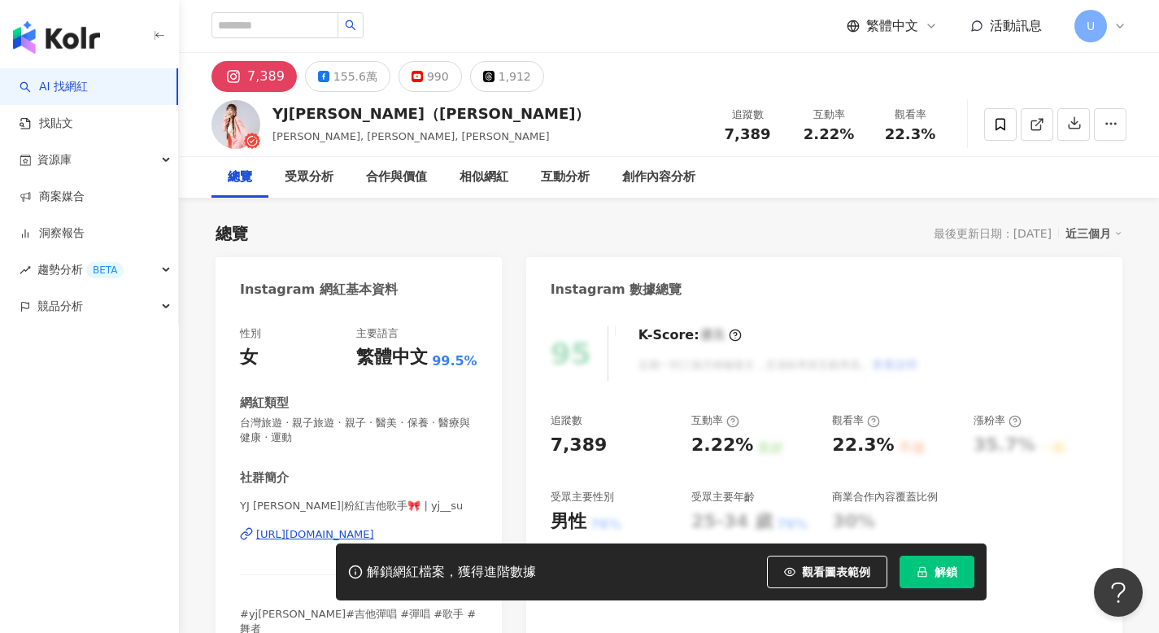
click at [320, 534] on div "https://www.instagram.com/yj__su/" at bounding box center [315, 534] width 118 height 15
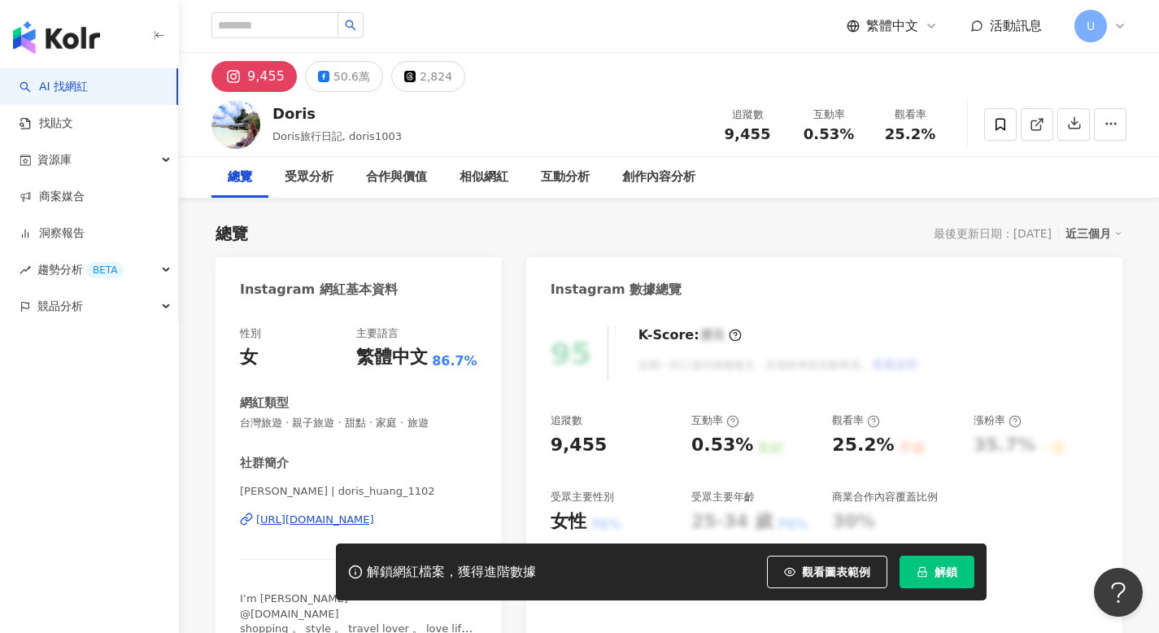
click at [329, 520] on div "[URL][DOMAIN_NAME]" at bounding box center [315, 519] width 118 height 15
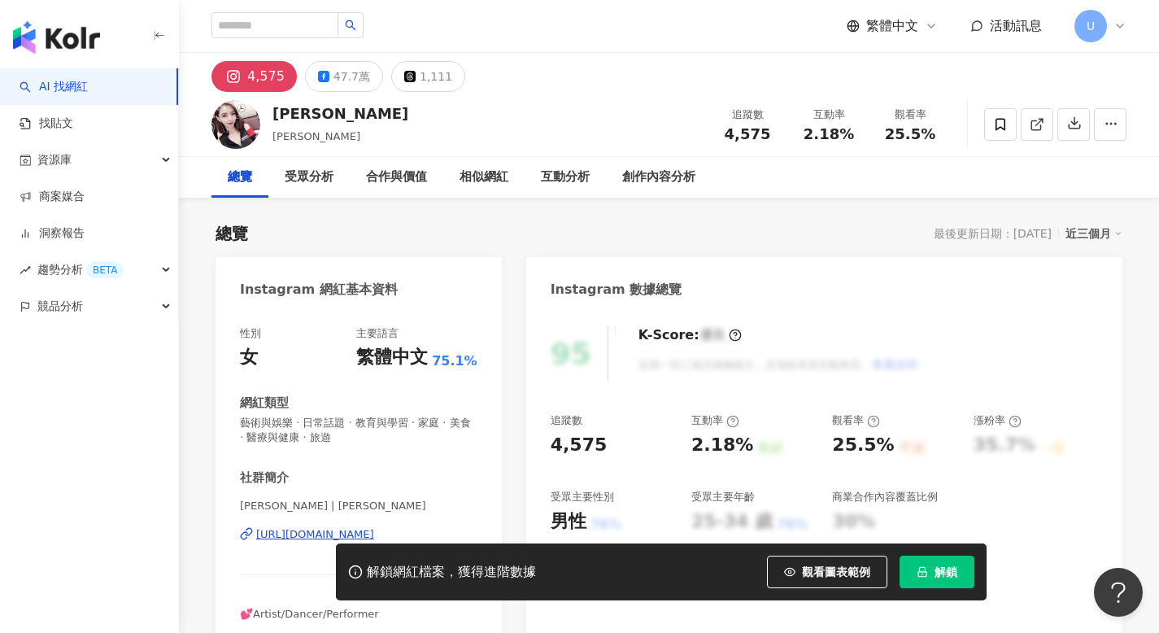
click at [320, 537] on div "[URL][DOMAIN_NAME]" at bounding box center [315, 534] width 118 height 15
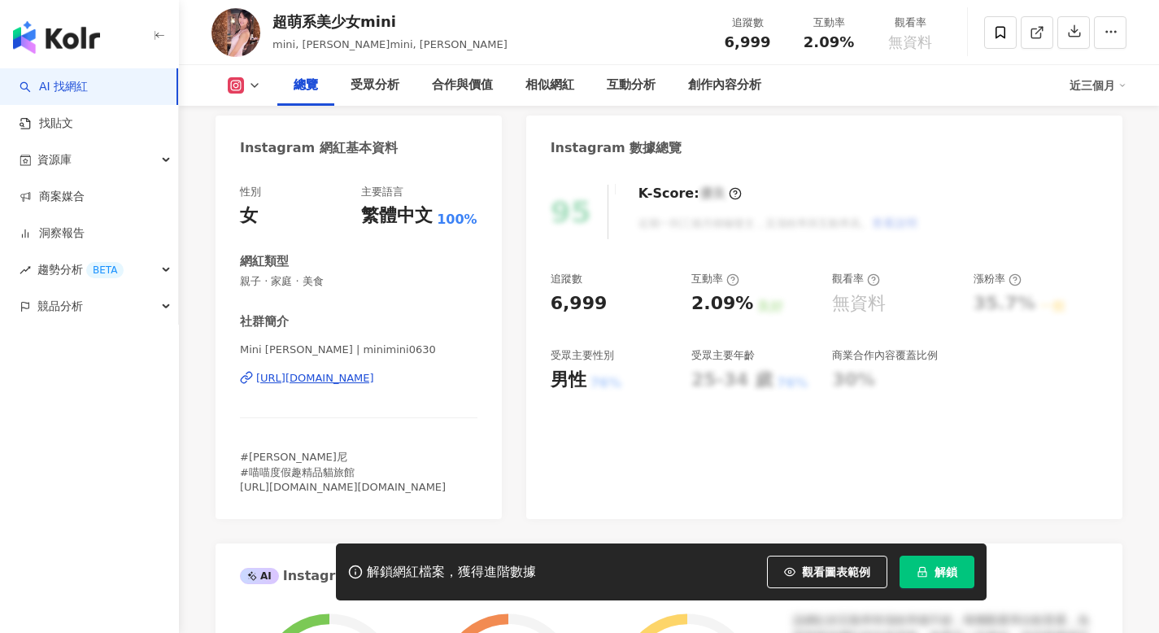
click at [374, 376] on div "https://www.instagram.com/minimini0630/" at bounding box center [315, 378] width 118 height 15
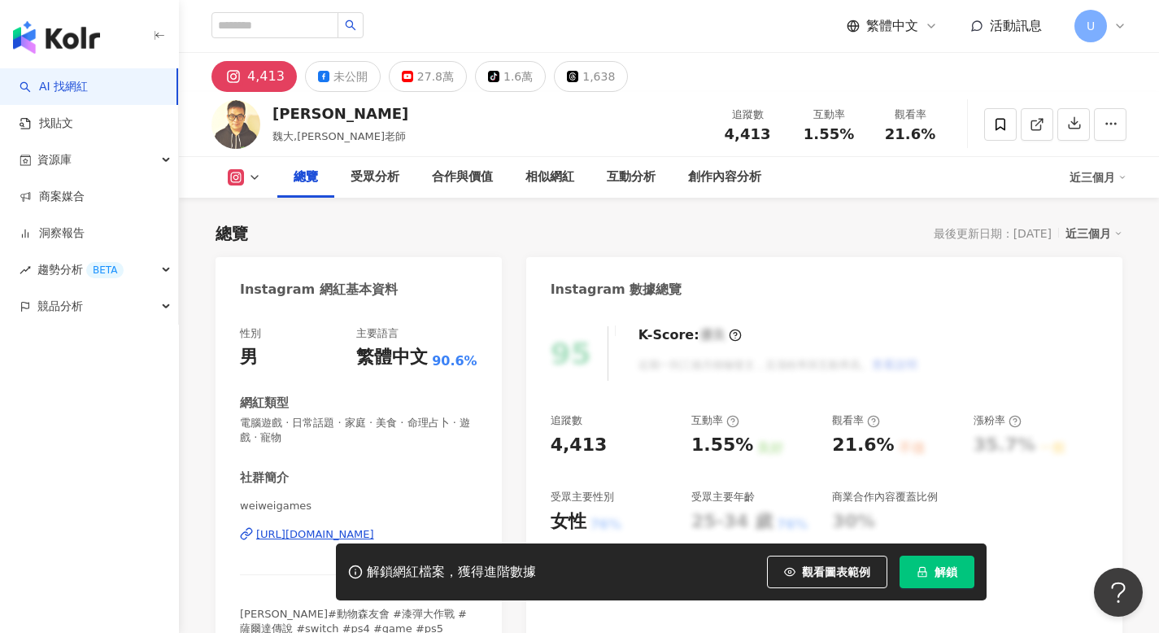
click at [308, 538] on div "https://www.instagram.com/weiweigames/" at bounding box center [315, 534] width 118 height 15
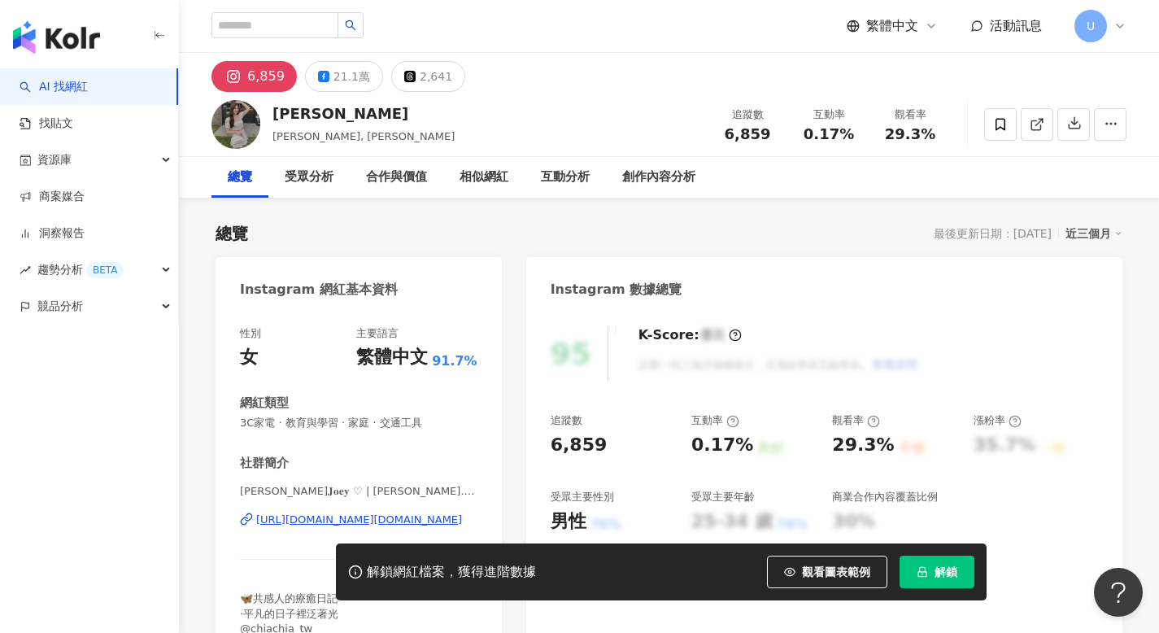
click at [339, 520] on div "[URL][DOMAIN_NAME][DOMAIN_NAME]" at bounding box center [359, 519] width 206 height 15
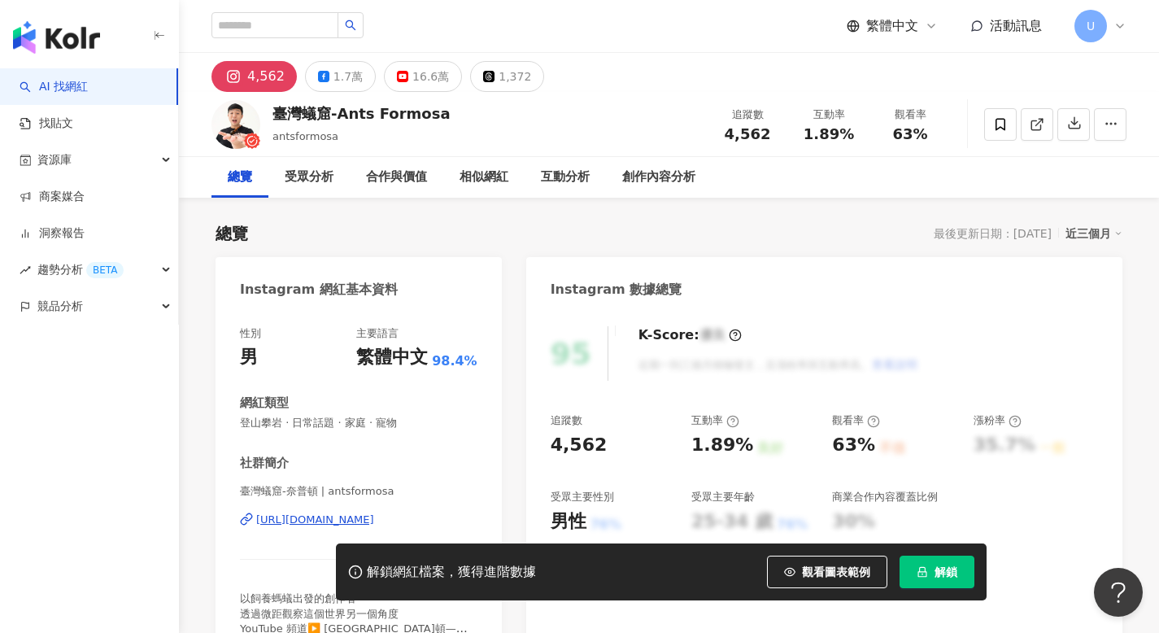
click at [346, 522] on div "https://www.instagram.com/antsformosa/" at bounding box center [315, 519] width 118 height 15
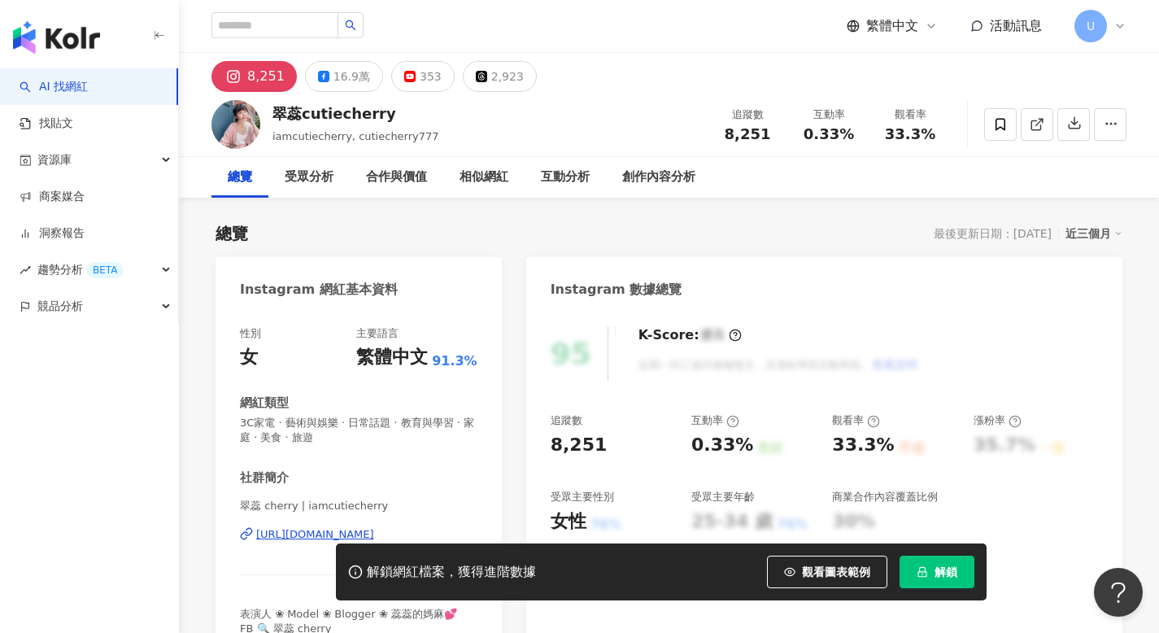
click at [317, 533] on div "[URL][DOMAIN_NAME]" at bounding box center [315, 534] width 118 height 15
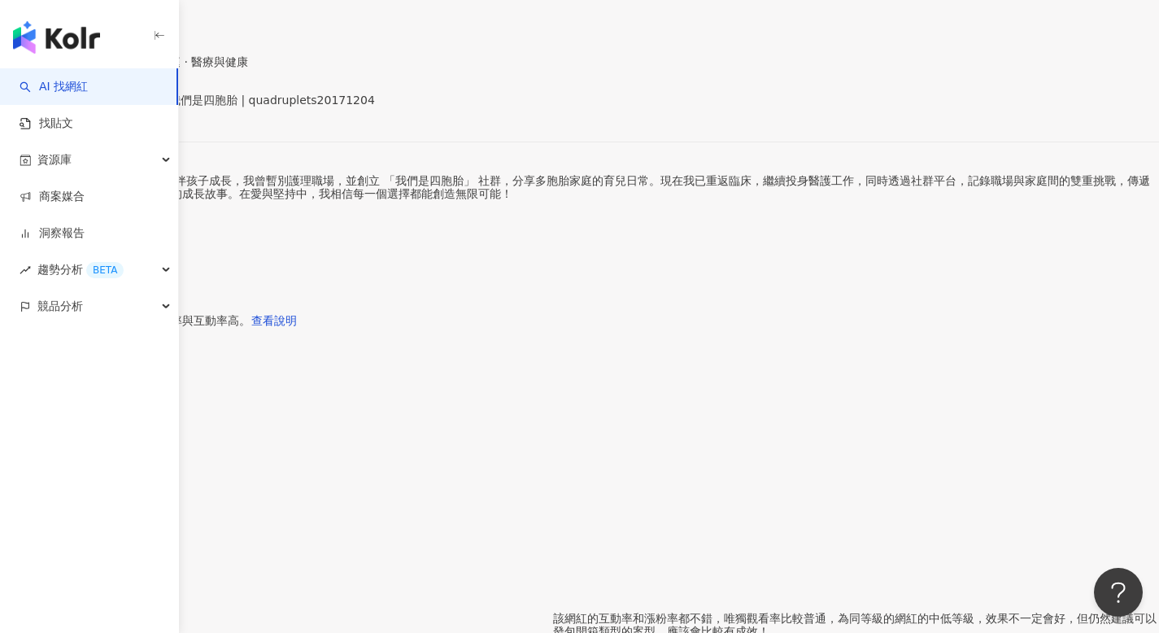
scroll to position [299, 0]
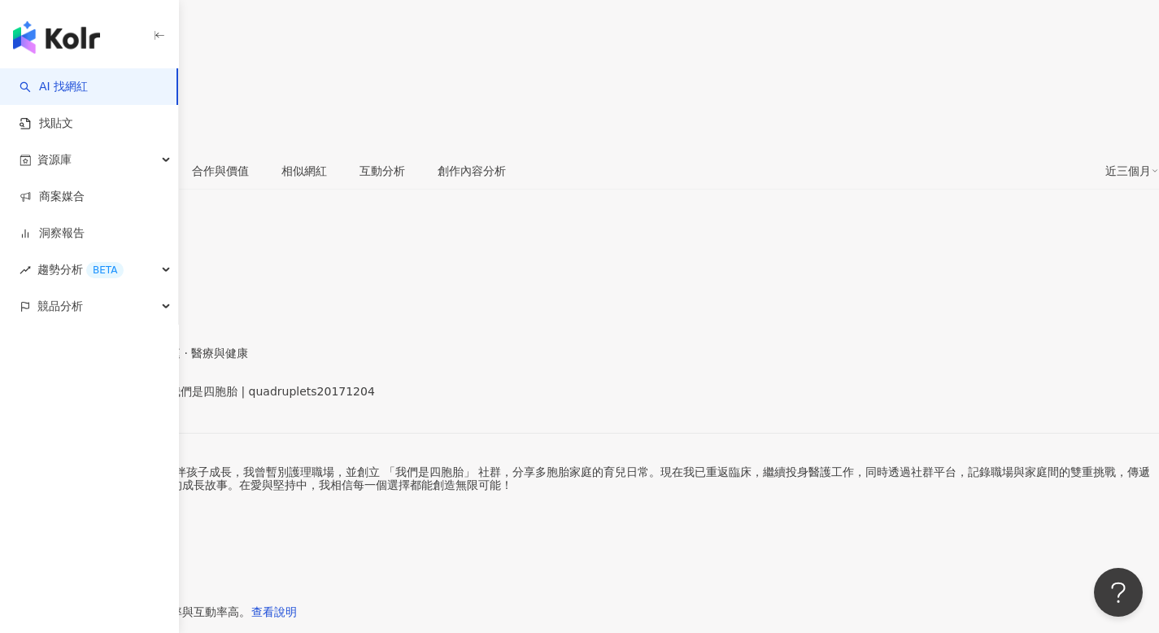
click at [143, 398] on div "https://www.instagram.com/quadruplets20171204/" at bounding box center [79, 404] width 127 height 13
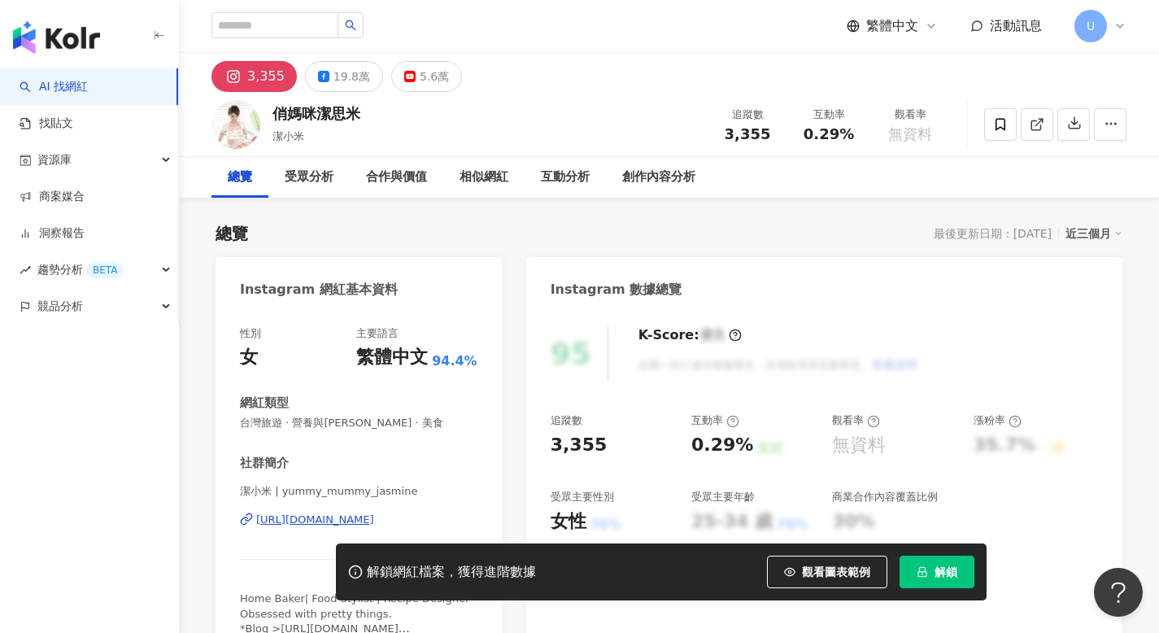
scroll to position [17, 0]
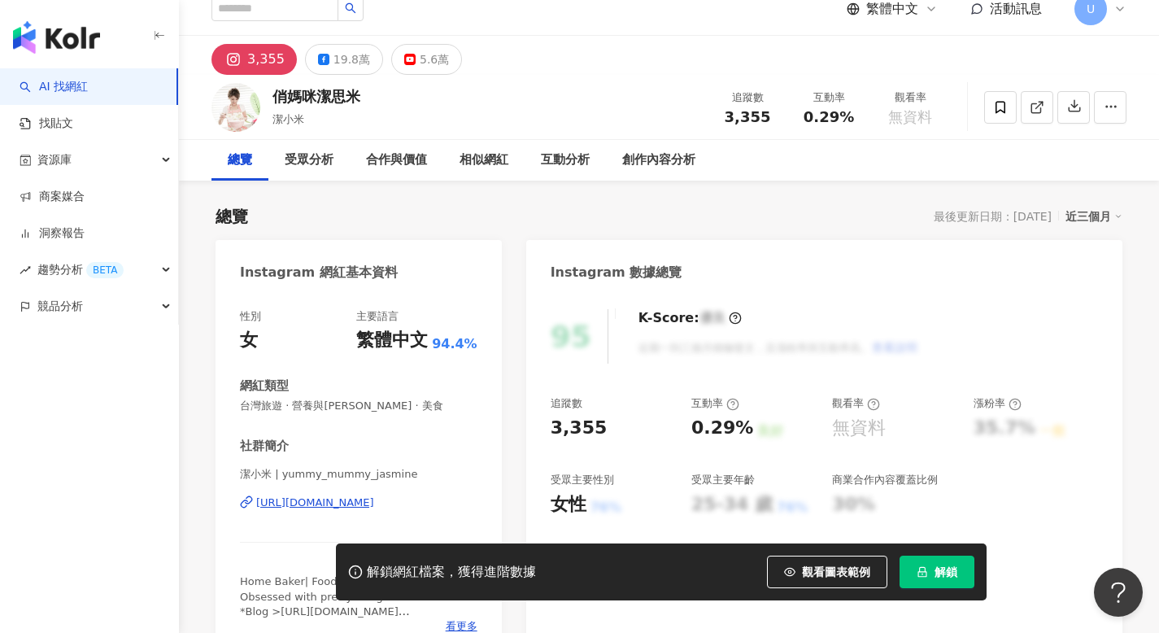
click at [335, 506] on div "[URL][DOMAIN_NAME]" at bounding box center [315, 502] width 118 height 15
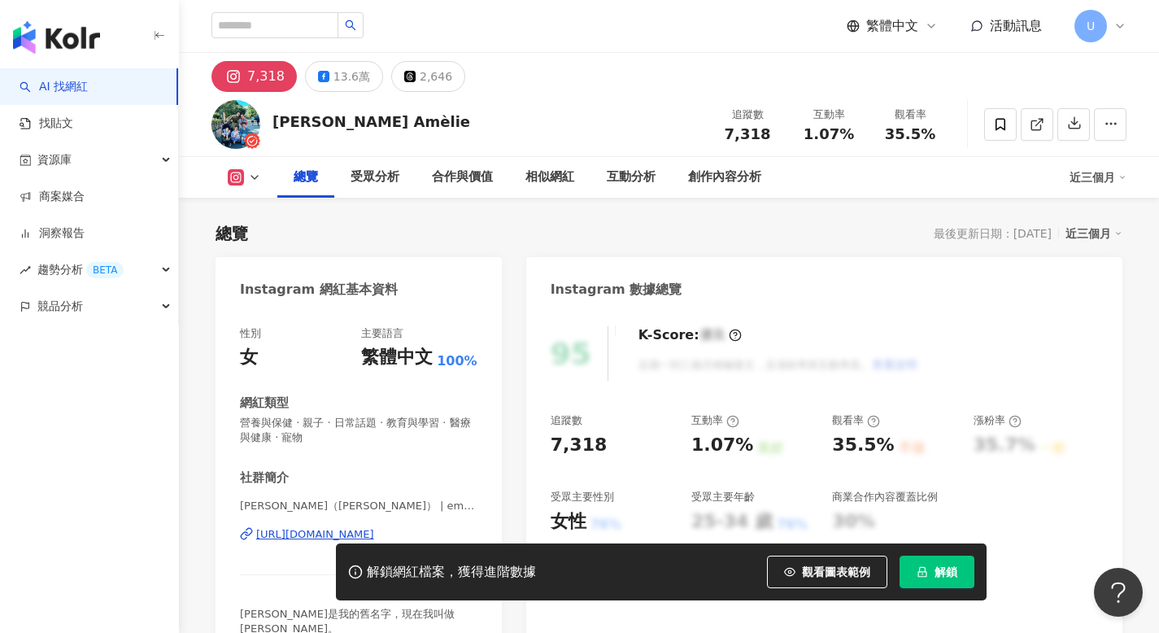
click at [308, 535] on div "https://www.instagram.com/emilychu_31/" at bounding box center [315, 534] width 118 height 15
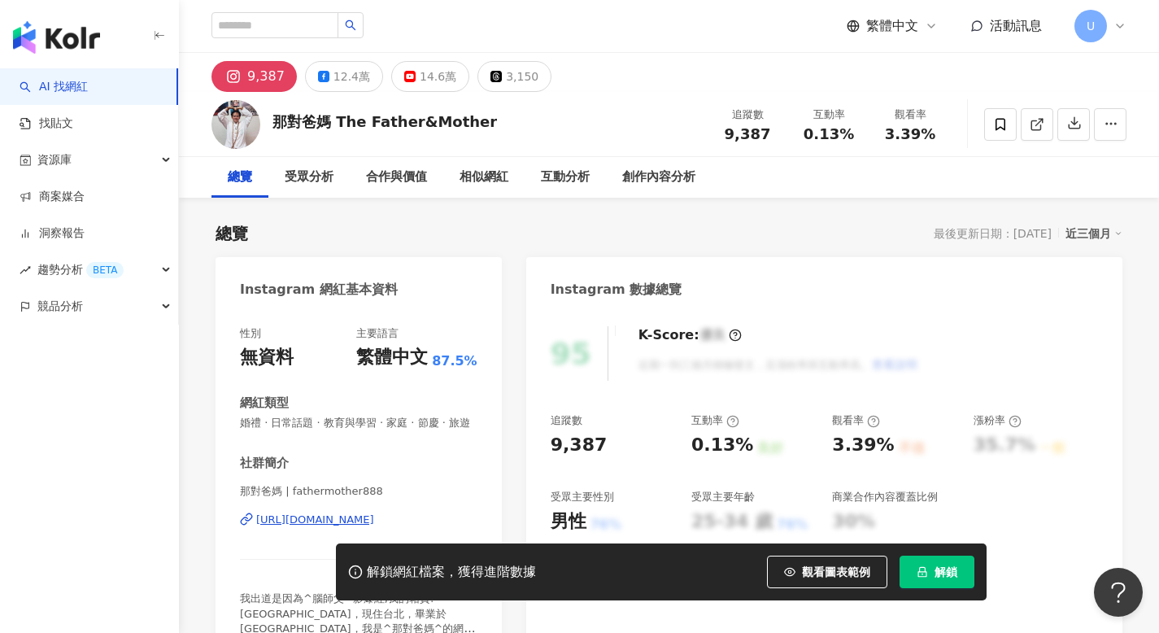
click at [320, 518] on div "https://www.instagram.com/fathermother888/" at bounding box center [315, 519] width 118 height 15
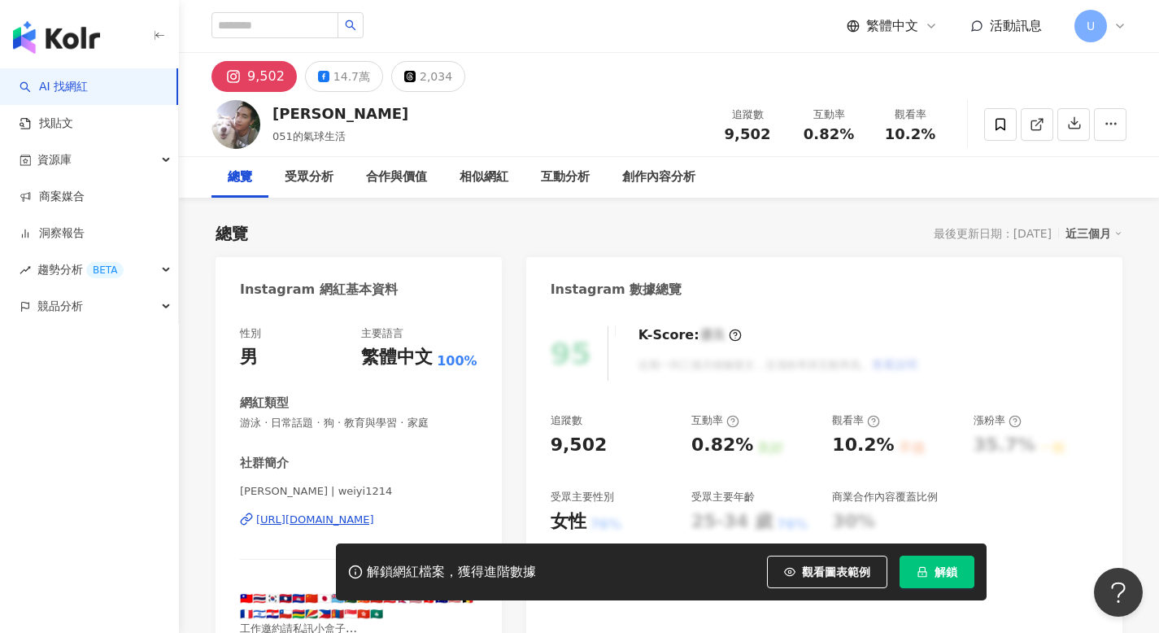
click at [342, 516] on div "https://www.instagram.com/weiyi1214/" at bounding box center [315, 519] width 118 height 15
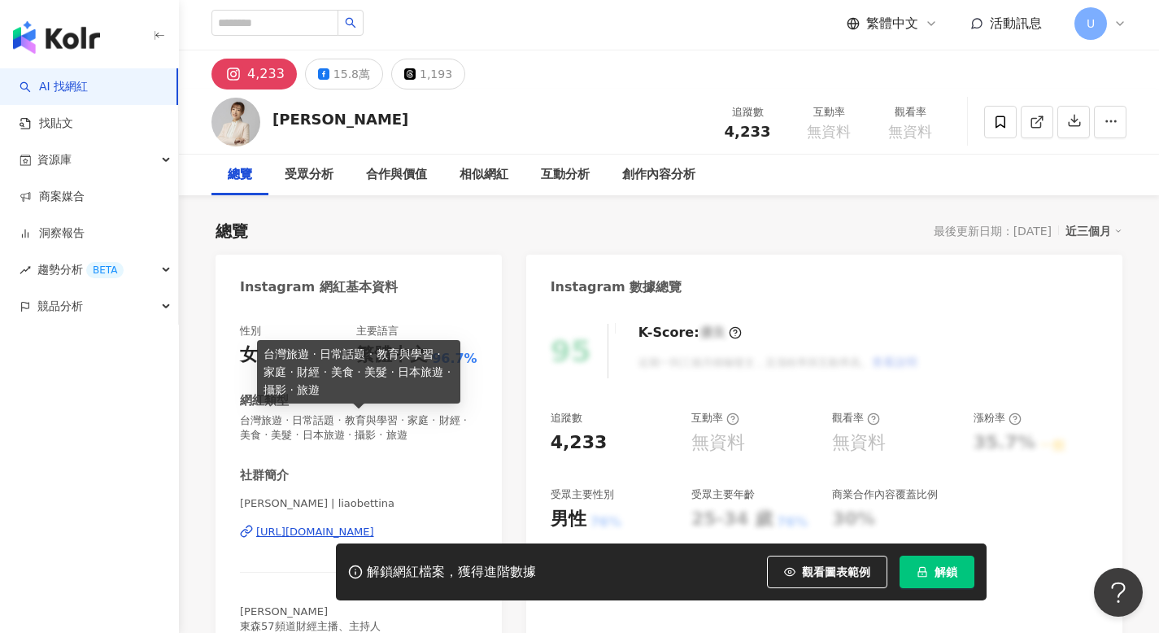
scroll to position [7, 0]
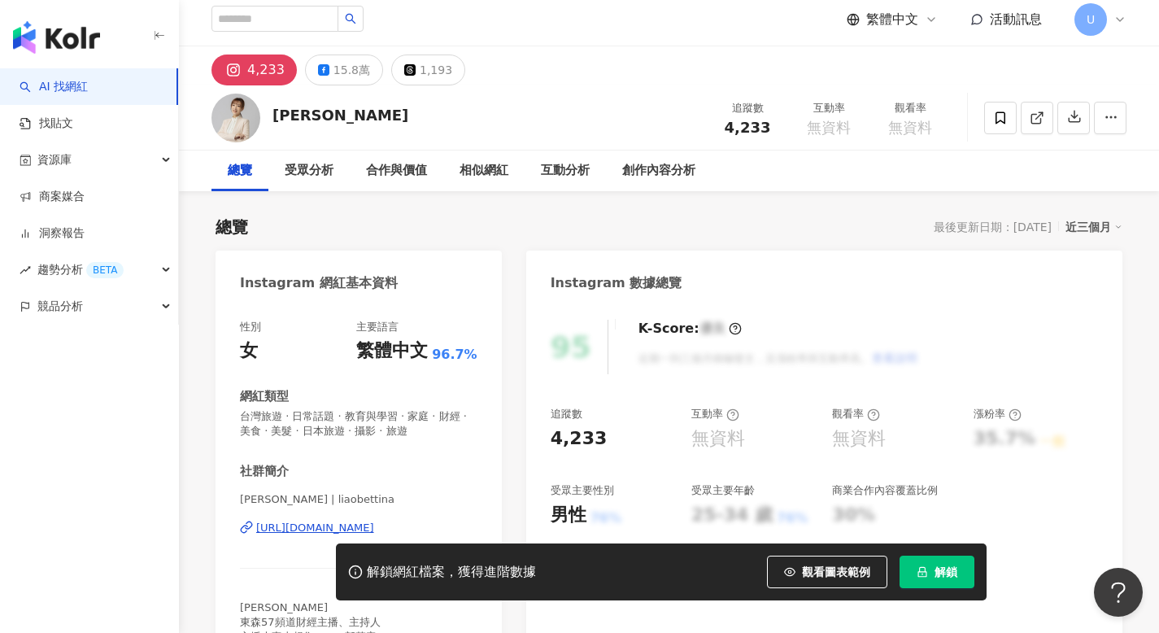
click at [342, 526] on div "https://www.instagram.com/liaobettina/" at bounding box center [315, 527] width 118 height 15
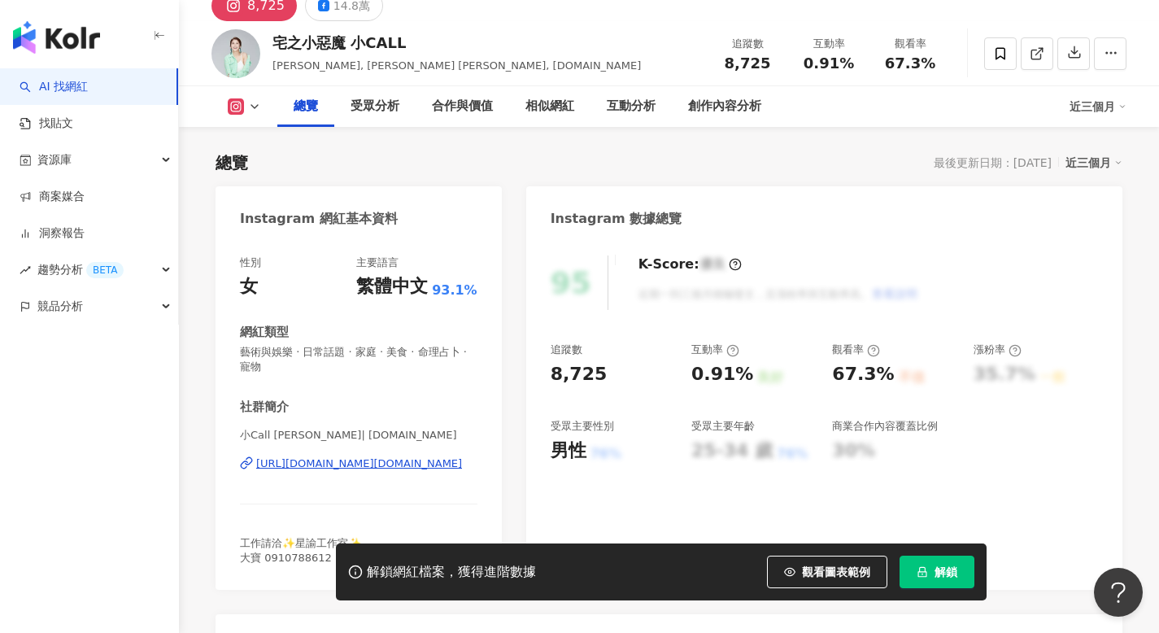
scroll to position [134, 0]
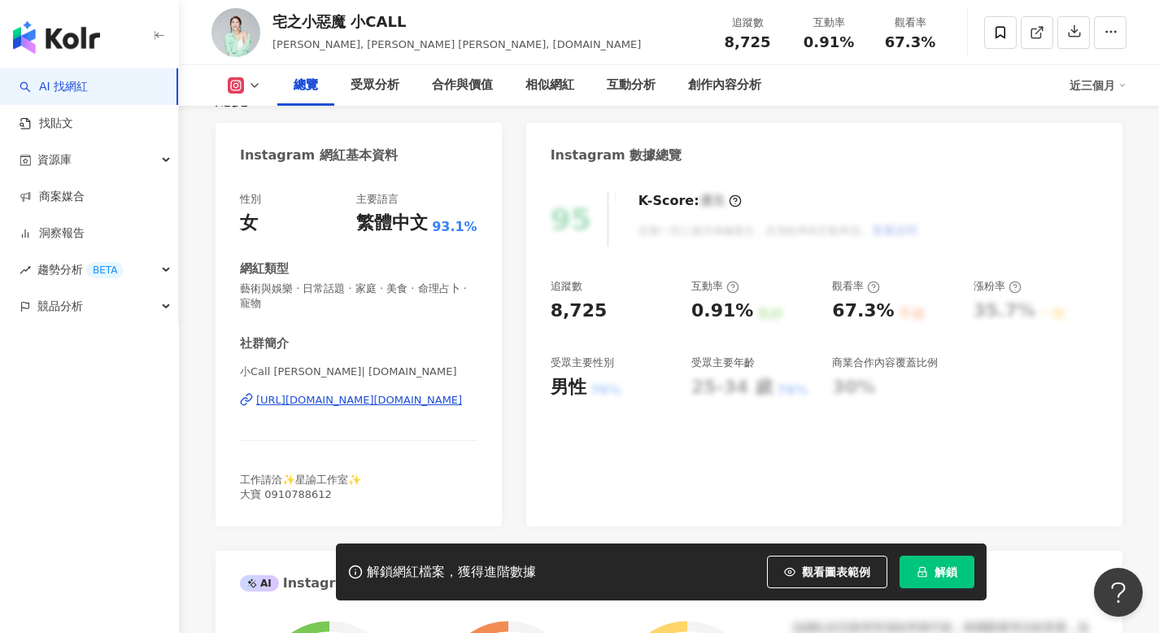
click at [373, 401] on div "https://www.instagram.com/little.call/" at bounding box center [359, 400] width 206 height 15
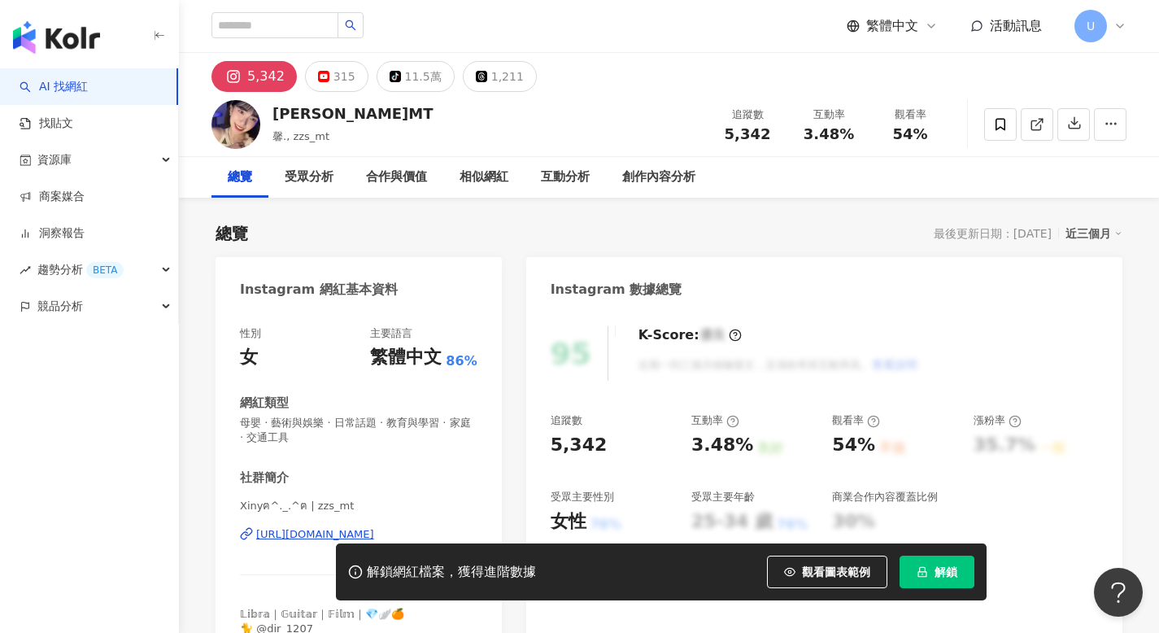
click at [345, 527] on div "https://www.instagram.com/zzs_mt/" at bounding box center [315, 534] width 118 height 15
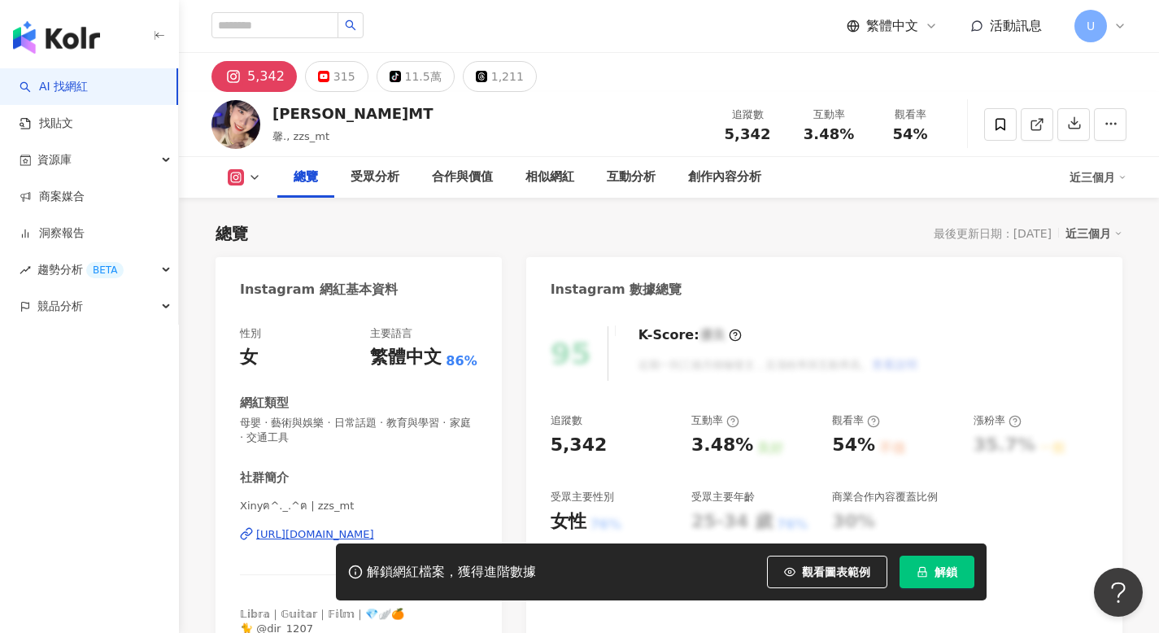
scroll to position [148, 0]
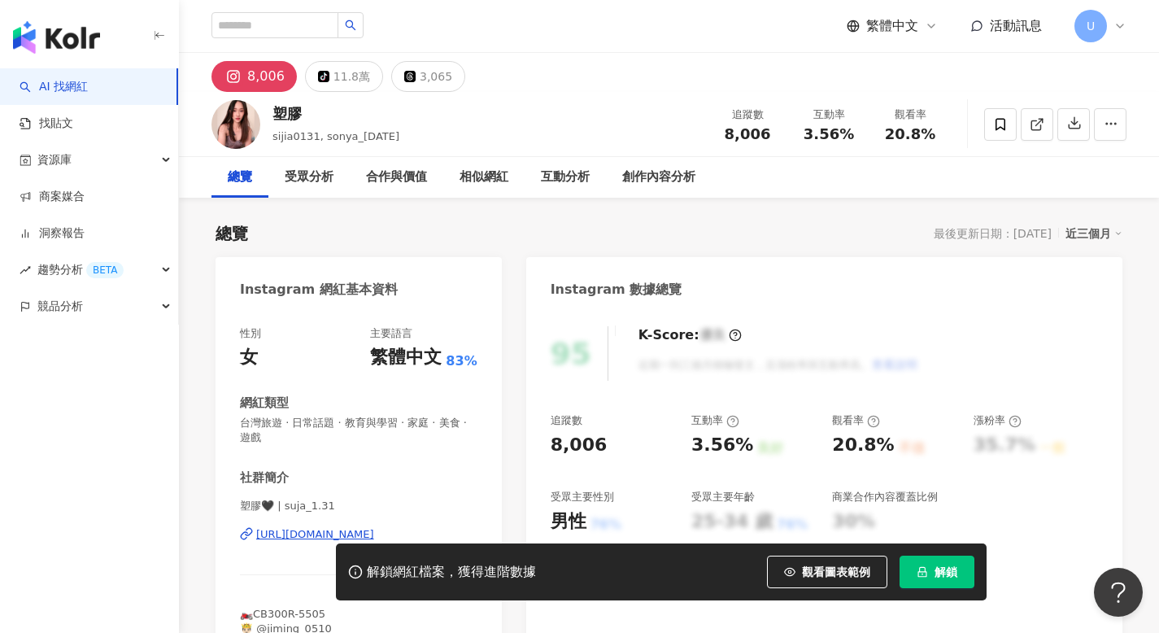
click at [328, 536] on div "[URL][DOMAIN_NAME]" at bounding box center [315, 534] width 118 height 15
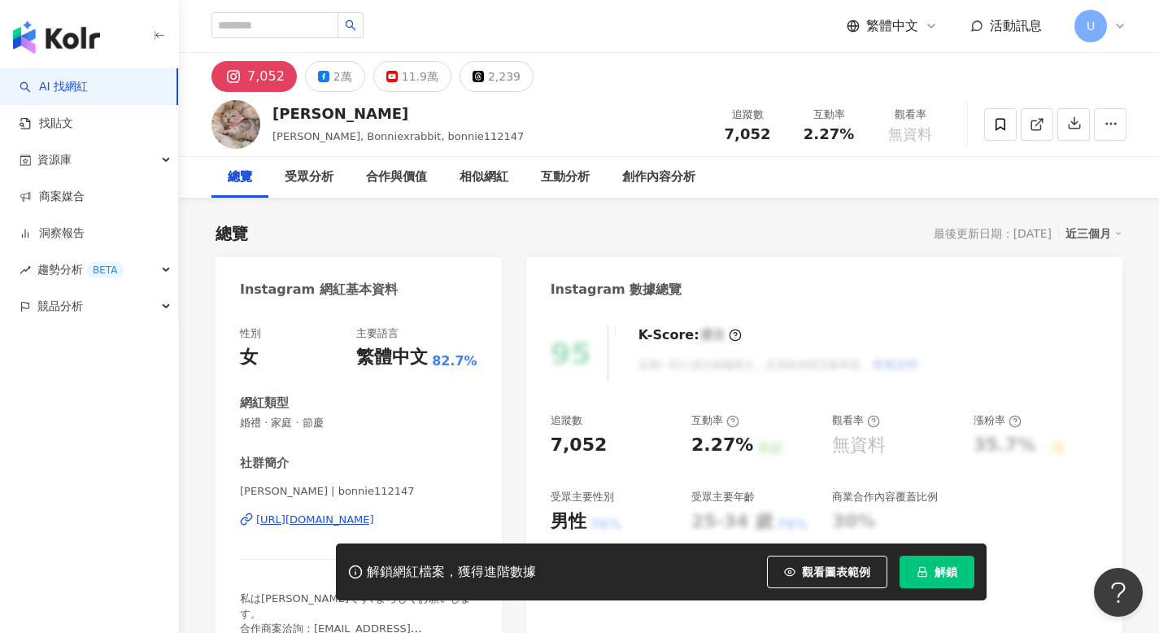
click at [324, 521] on div "https://www.instagram.com/bonnie112147/" at bounding box center [315, 519] width 118 height 15
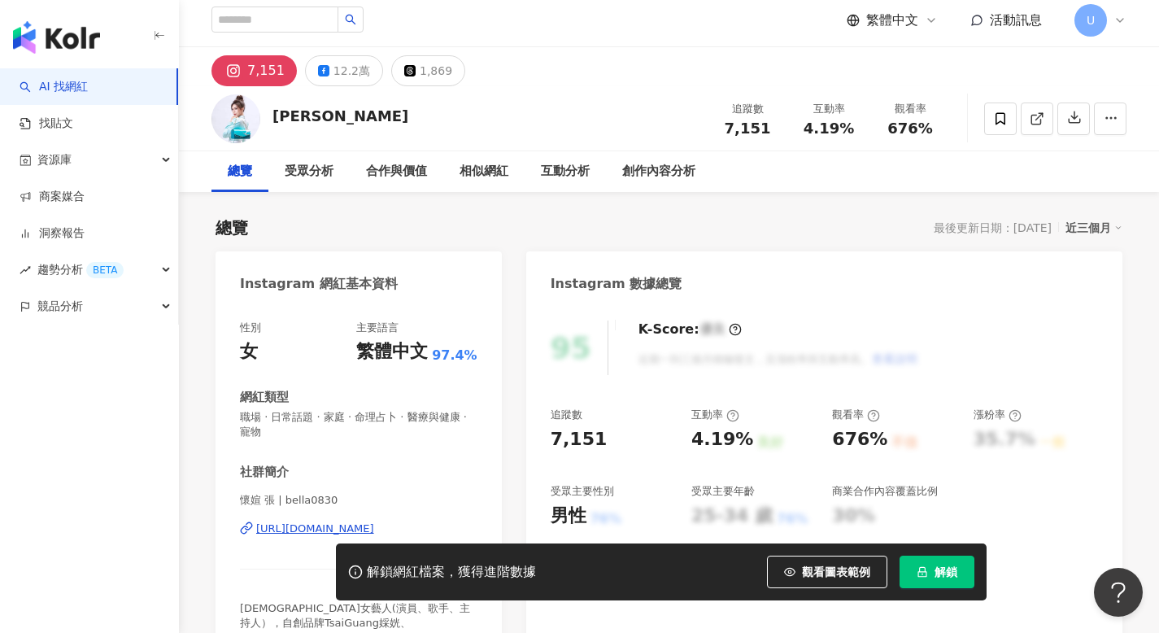
scroll to position [14, 0]
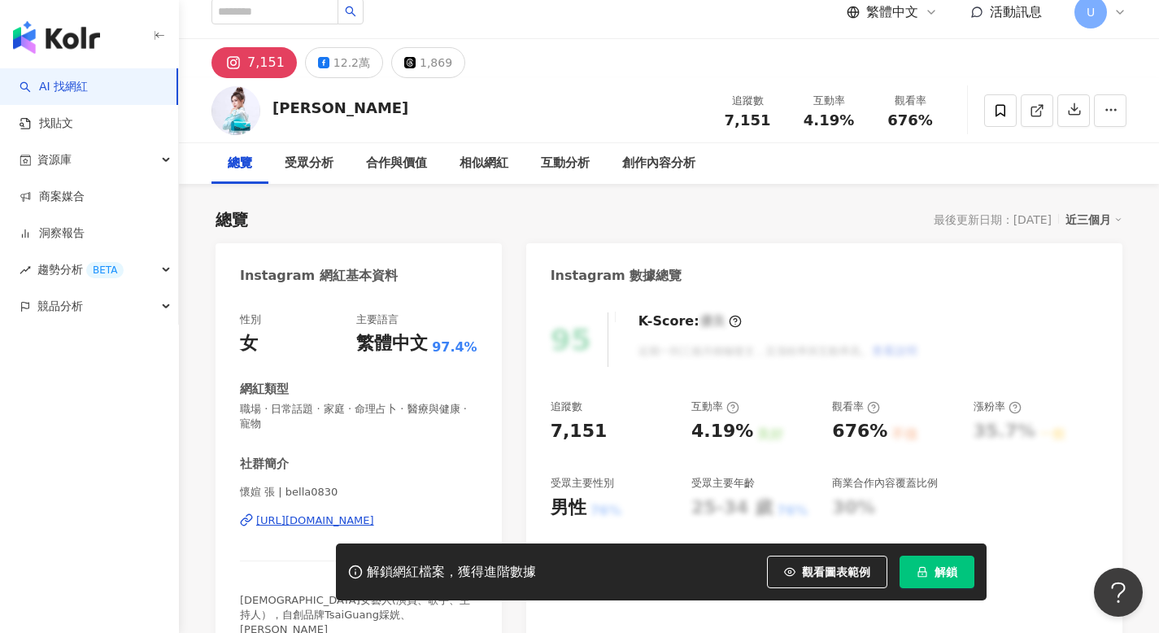
click at [350, 520] on div "https://www.instagram.com/bella0830/" at bounding box center [315, 520] width 118 height 15
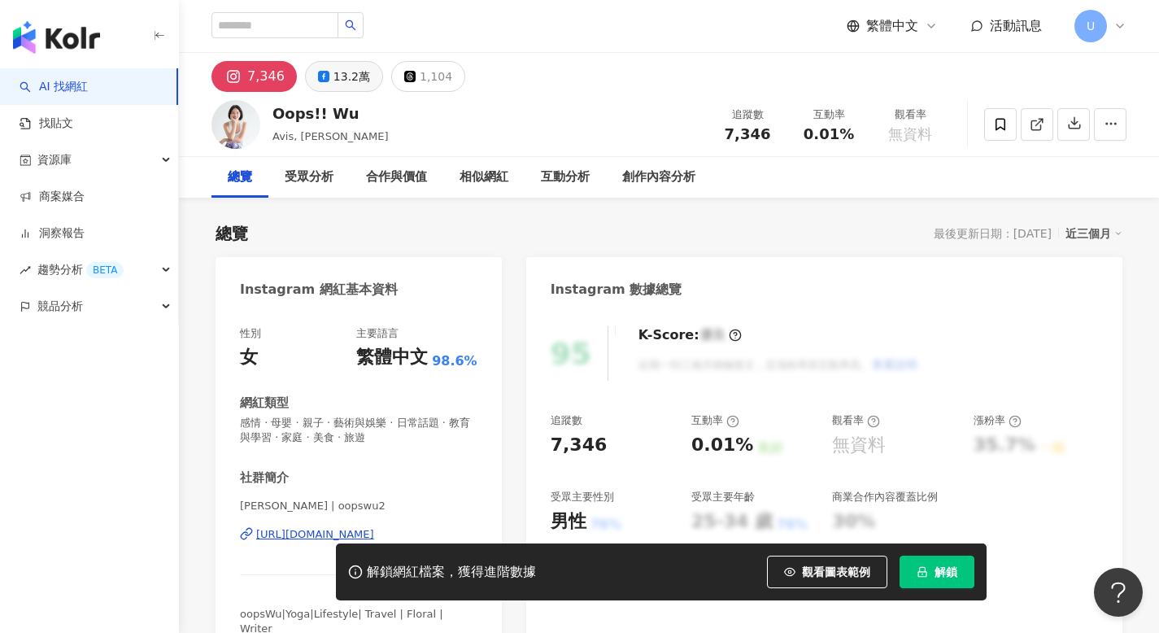
click at [335, 81] on div "13.2萬" at bounding box center [351, 76] width 37 height 23
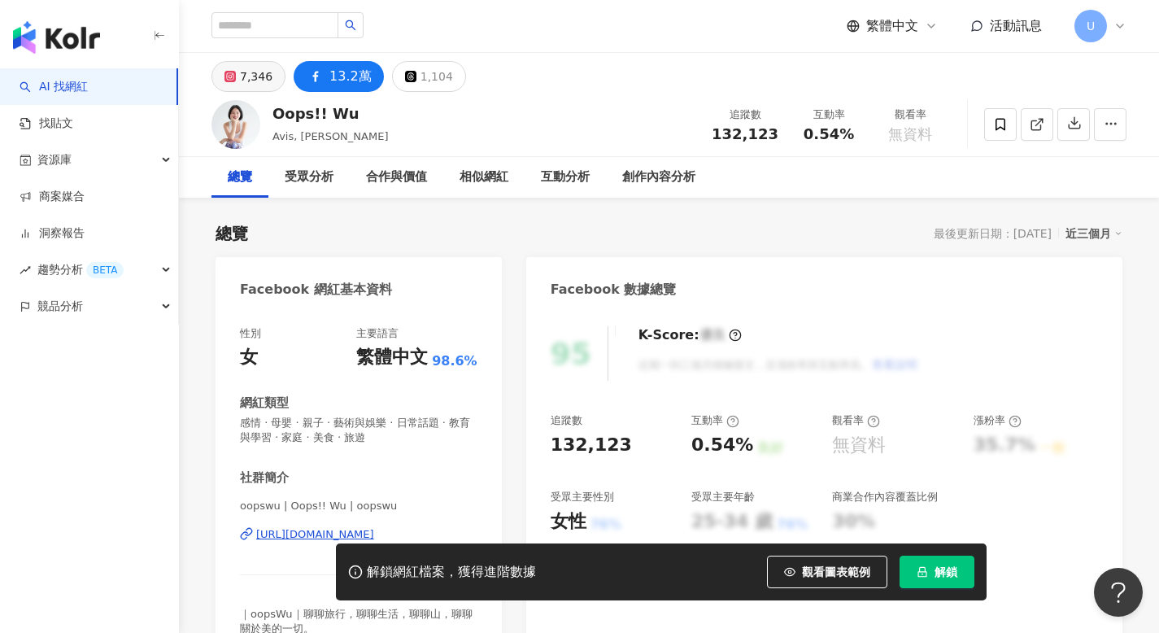
click at [244, 84] on div "7,346" at bounding box center [256, 76] width 33 height 23
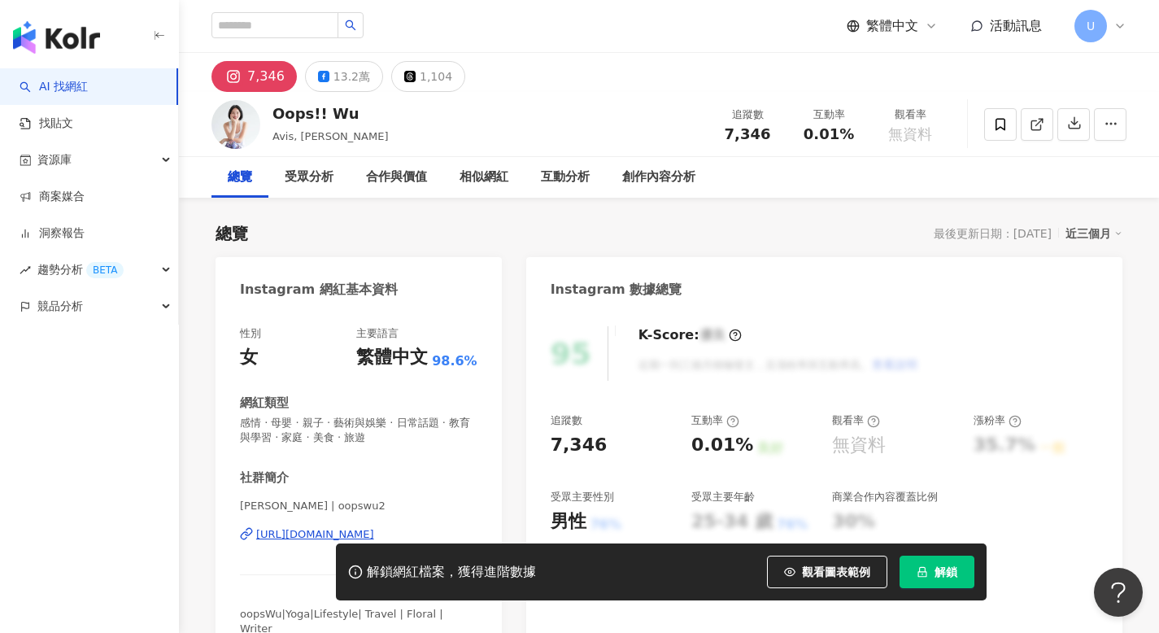
click at [308, 535] on div "[URL][DOMAIN_NAME]" at bounding box center [315, 534] width 118 height 15
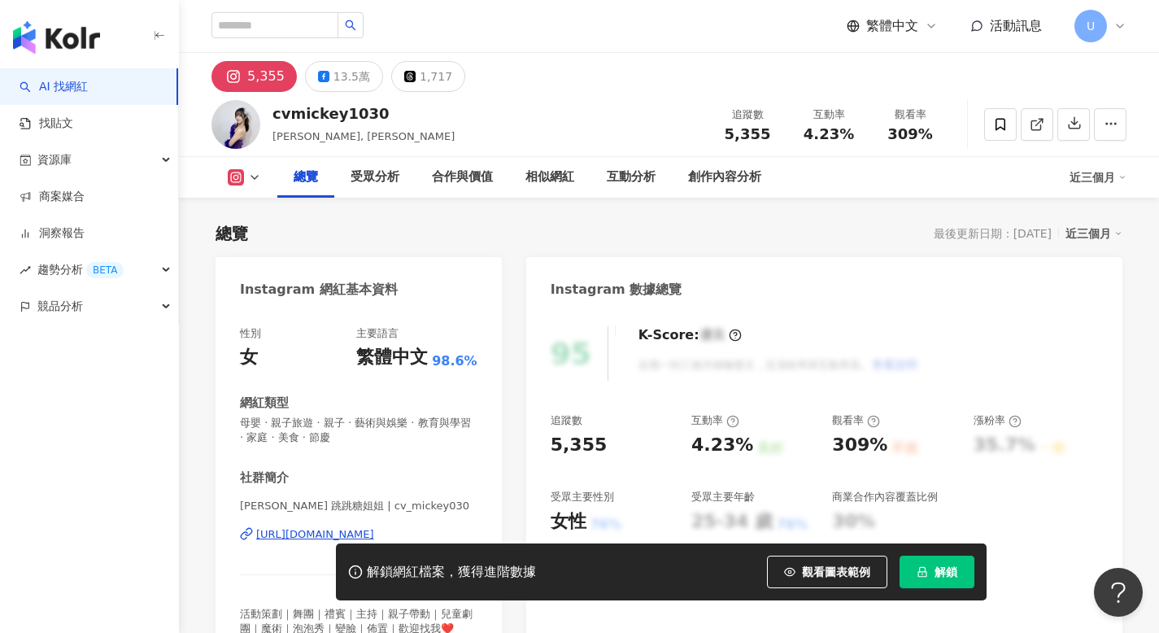
click at [295, 537] on div "https://www.instagram.com/cv_mickey030/" at bounding box center [315, 534] width 118 height 15
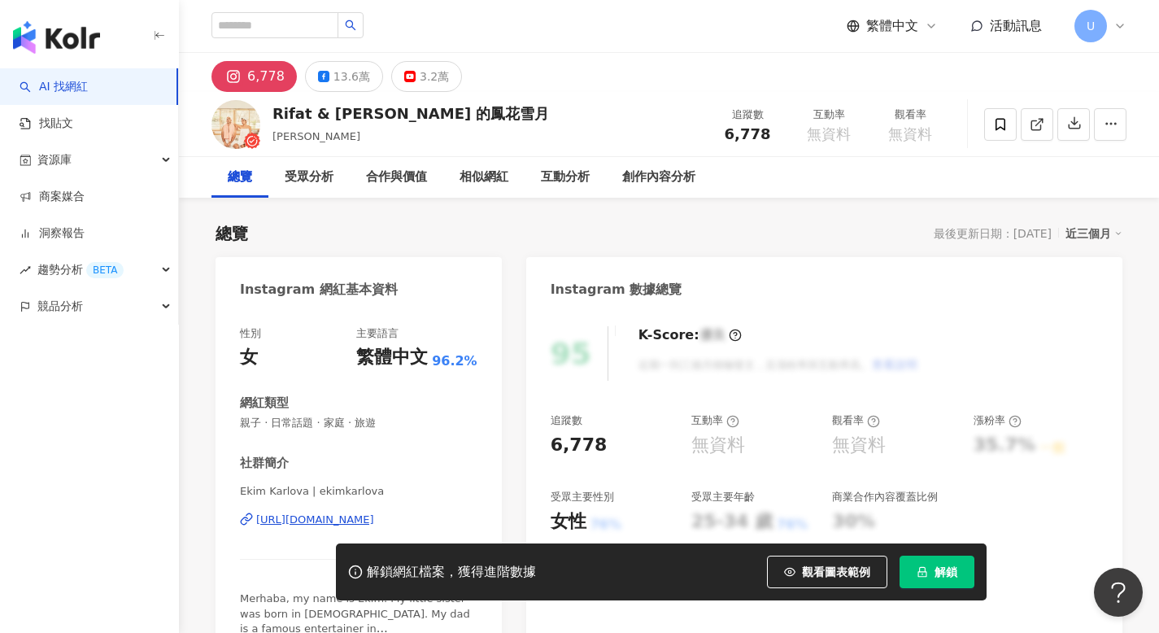
click at [363, 525] on div "https://www.instagram.com/ekimkarlova/" at bounding box center [315, 519] width 118 height 15
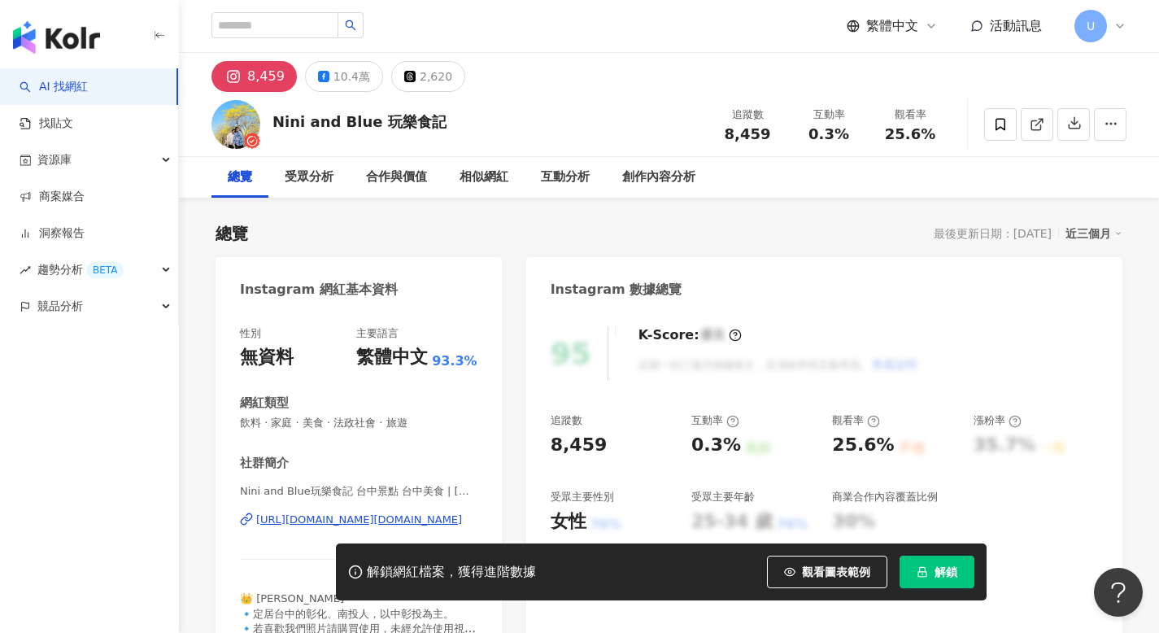
scroll to position [335, 0]
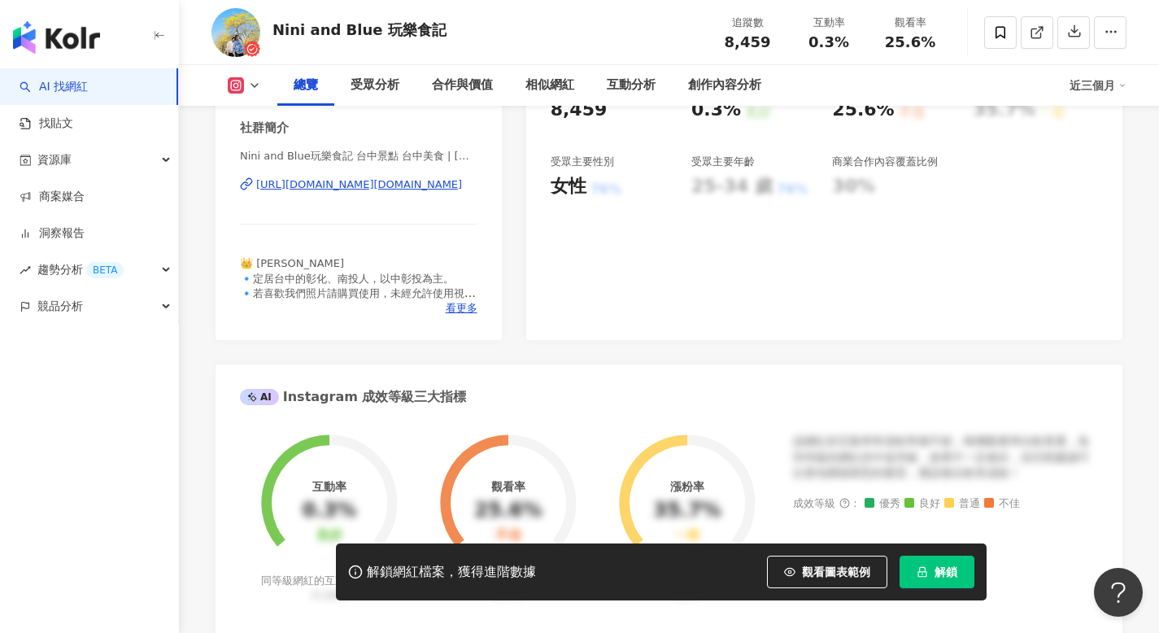
click at [411, 185] on div "[URL][DOMAIN_NAME][DOMAIN_NAME]" at bounding box center [359, 184] width 206 height 15
